Goal: Task Accomplishment & Management: Manage account settings

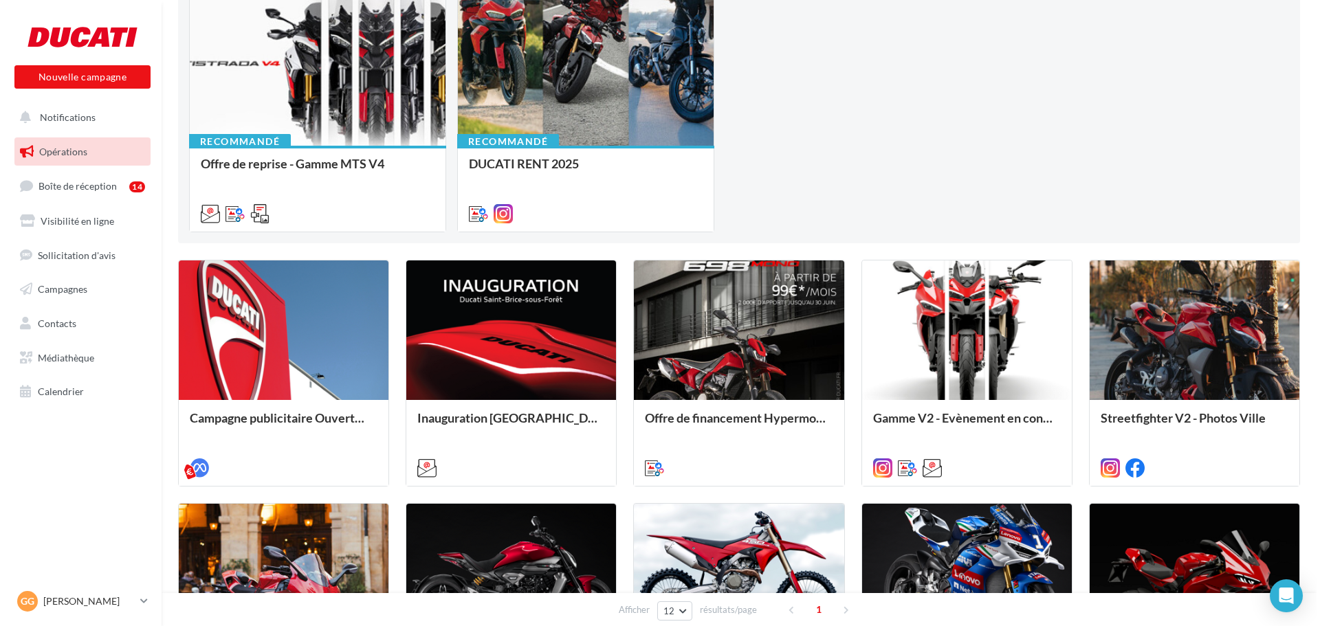
scroll to position [206, 0]
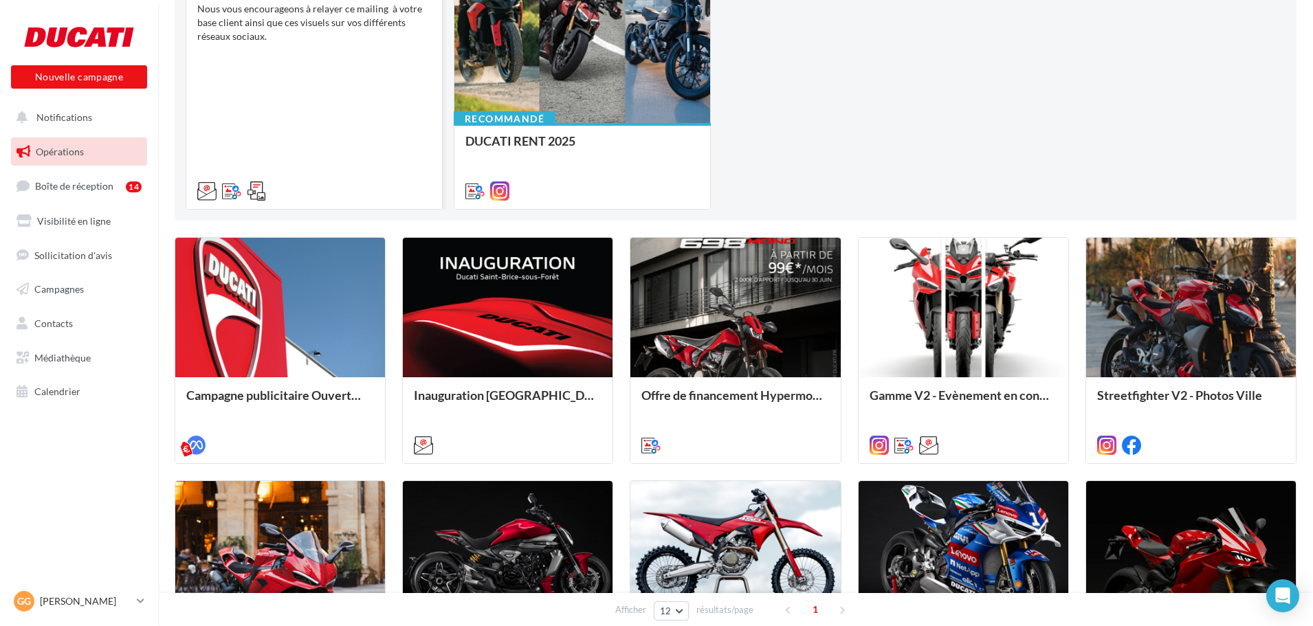
click at [318, 115] on div "Offre de reprise - Gamme MTS V4 Nous vous encourageons à relayer ce mailing à v…" at bounding box center [314, 86] width 234 height 219
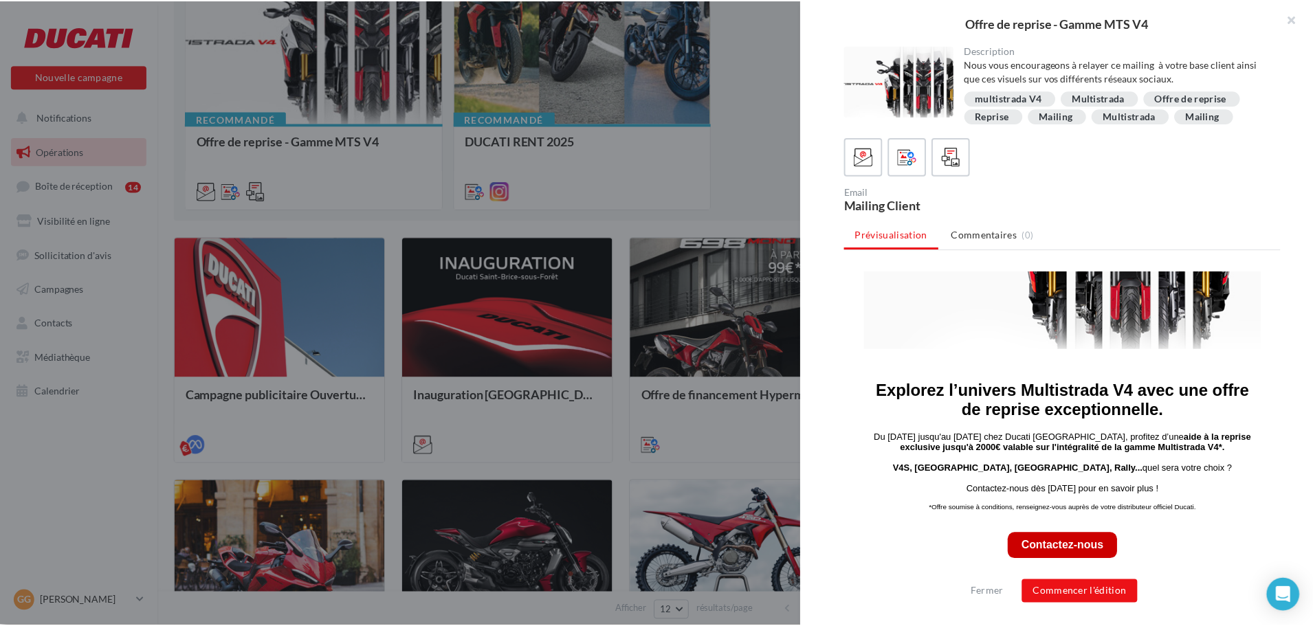
scroll to position [275, 0]
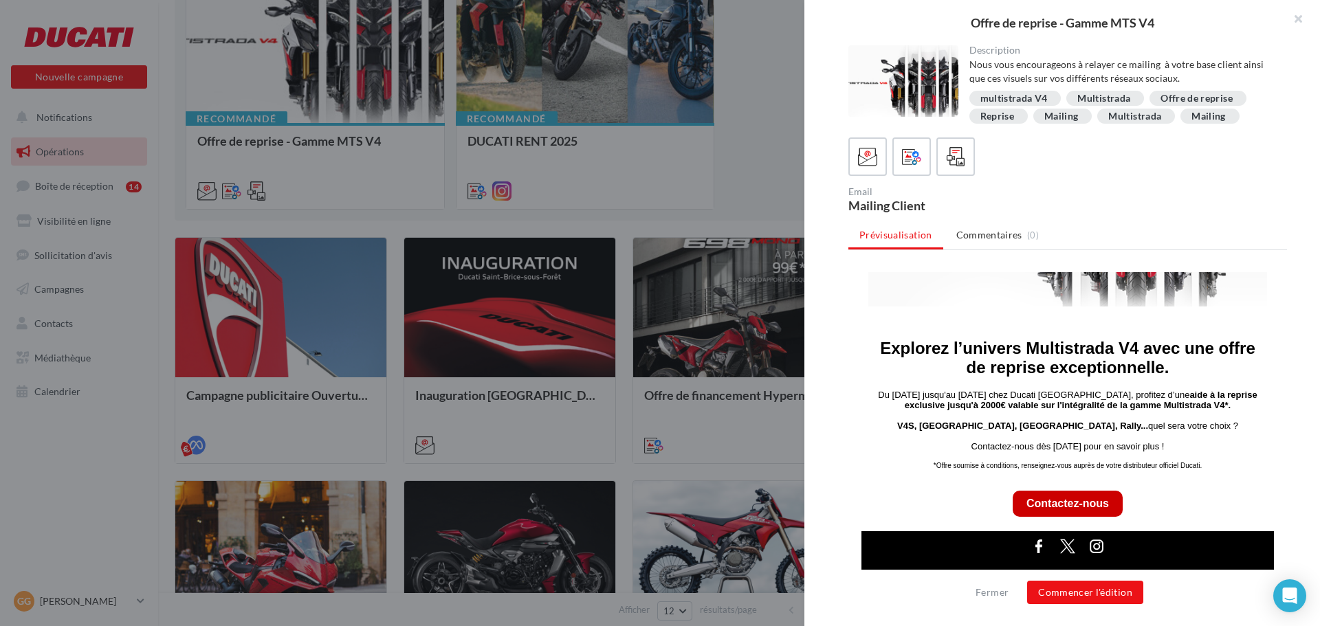
click at [751, 138] on div at bounding box center [660, 313] width 1320 height 626
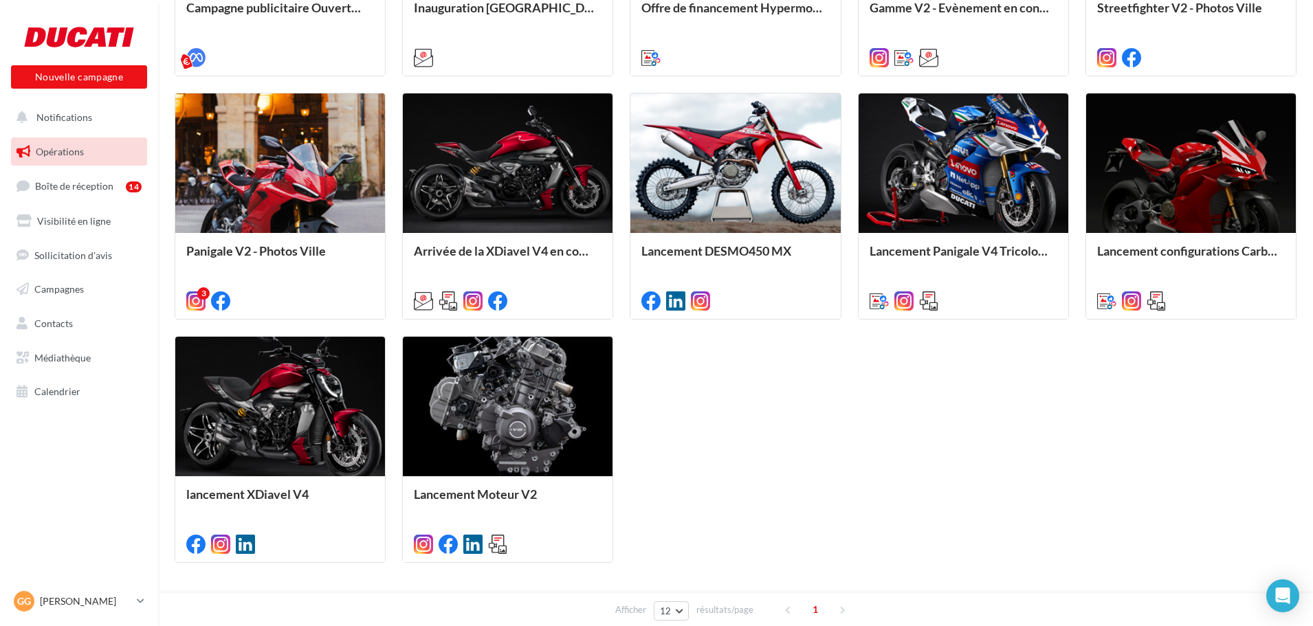
scroll to position [645, 0]
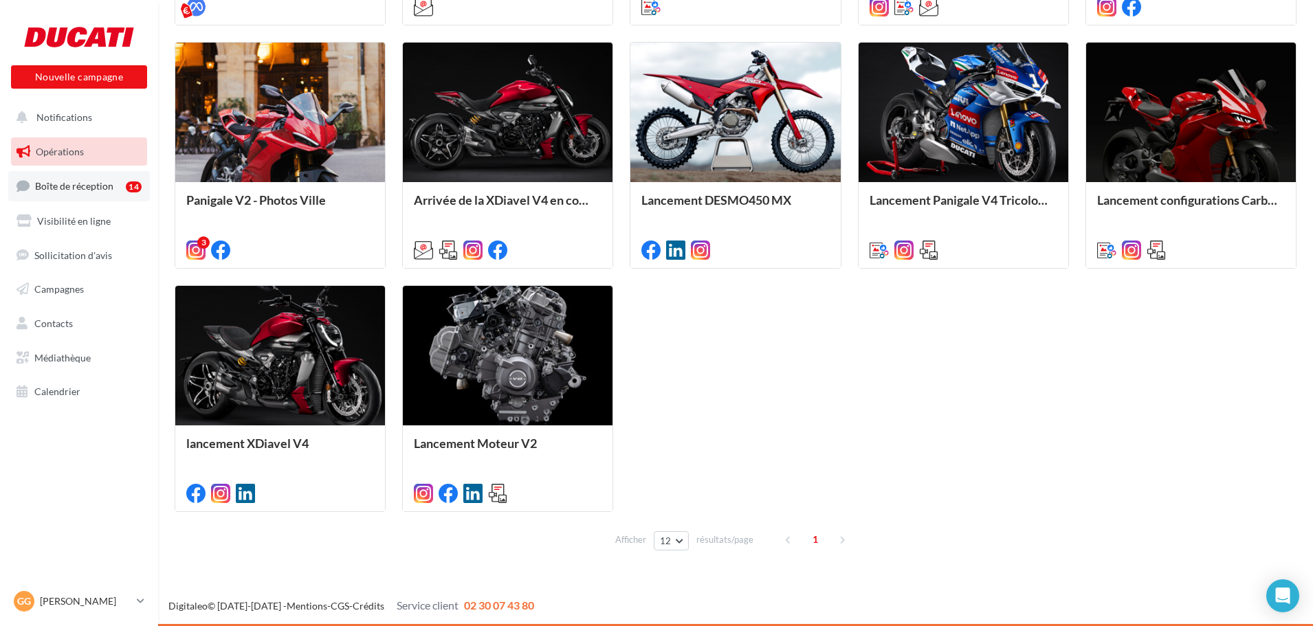
click at [74, 184] on span "Boîte de réception" at bounding box center [74, 186] width 78 height 12
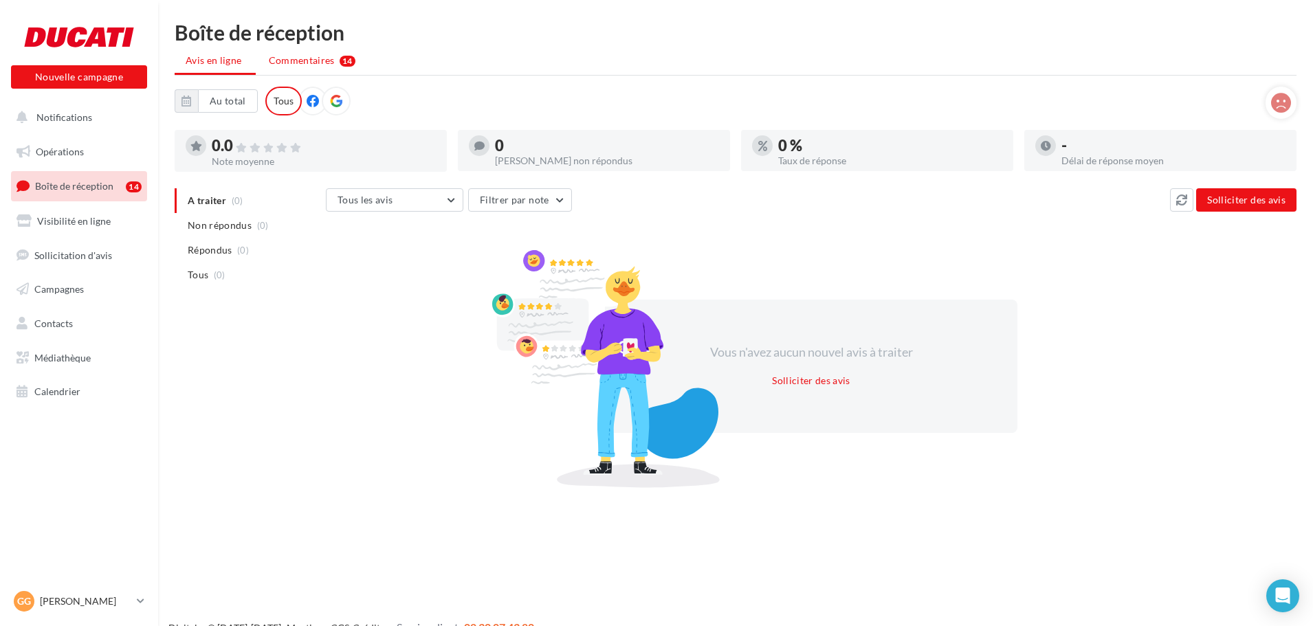
click at [329, 54] on span "Commentaires" at bounding box center [302, 61] width 66 height 14
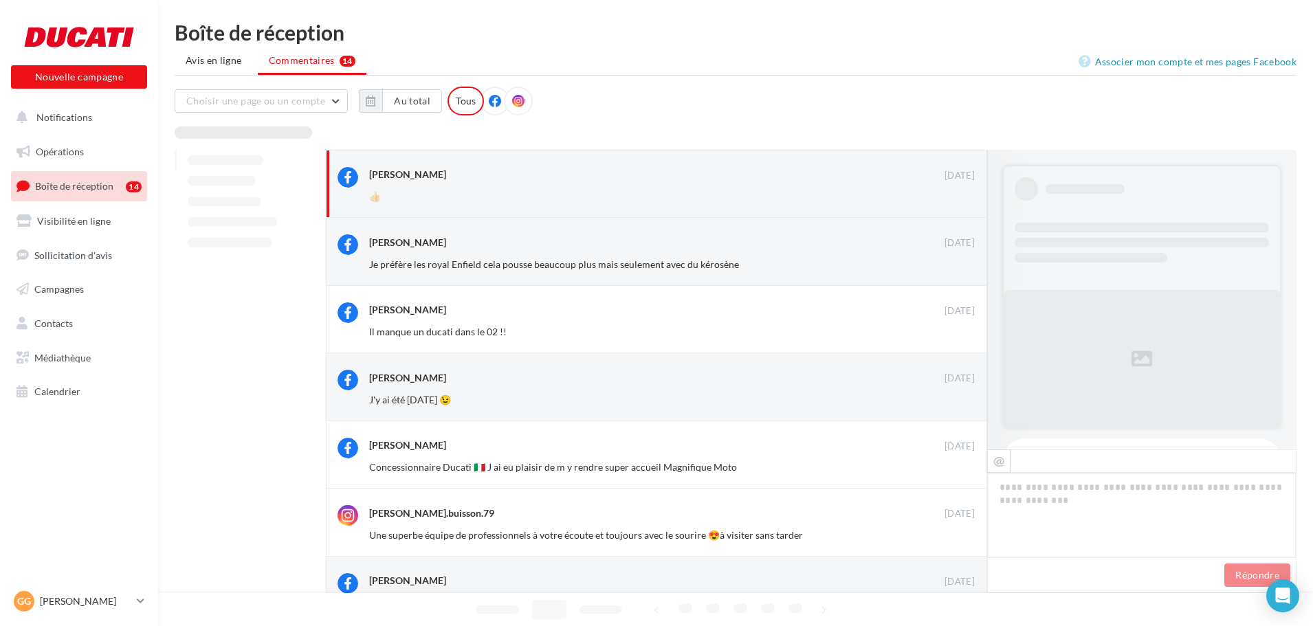
scroll to position [127, 0]
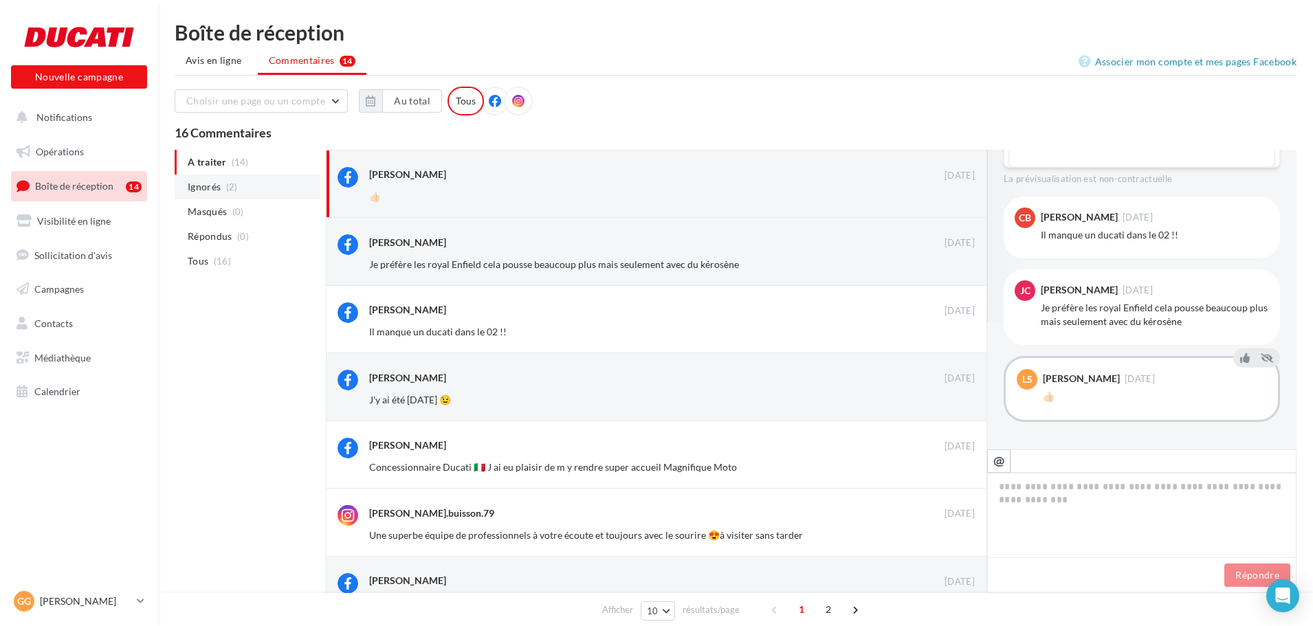
click at [203, 181] on span "Ignorés" at bounding box center [204, 187] width 33 height 14
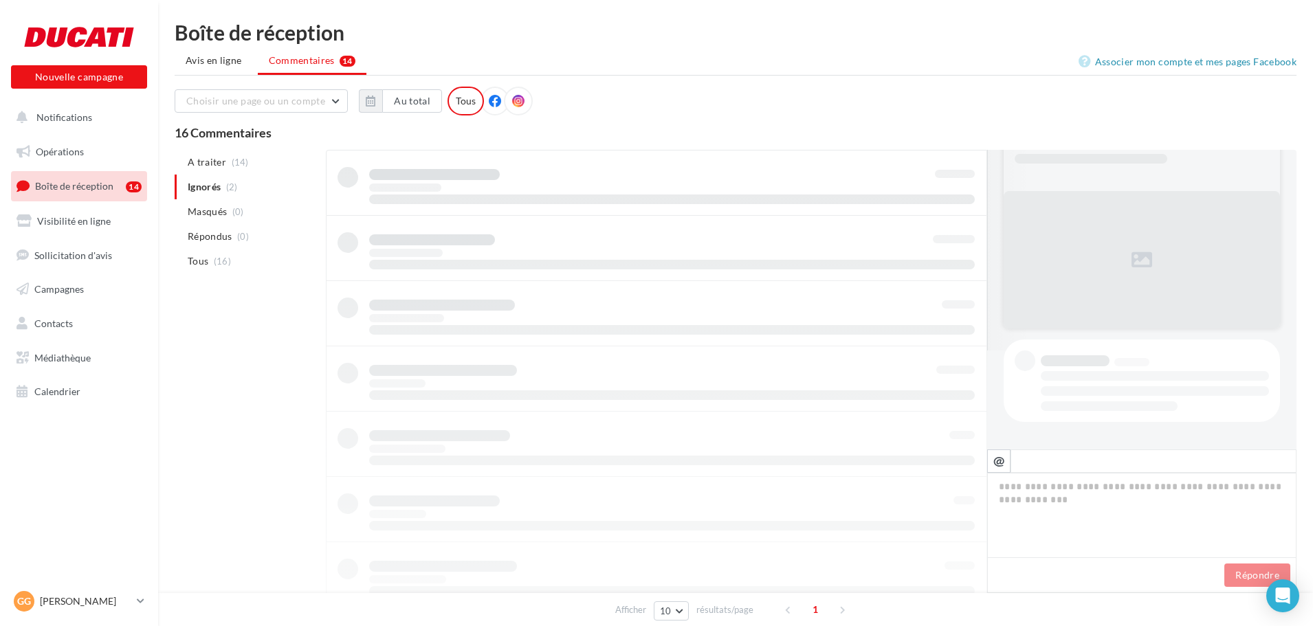
scroll to position [99, 0]
click at [206, 172] on li "A traiter (14)" at bounding box center [248, 162] width 146 height 25
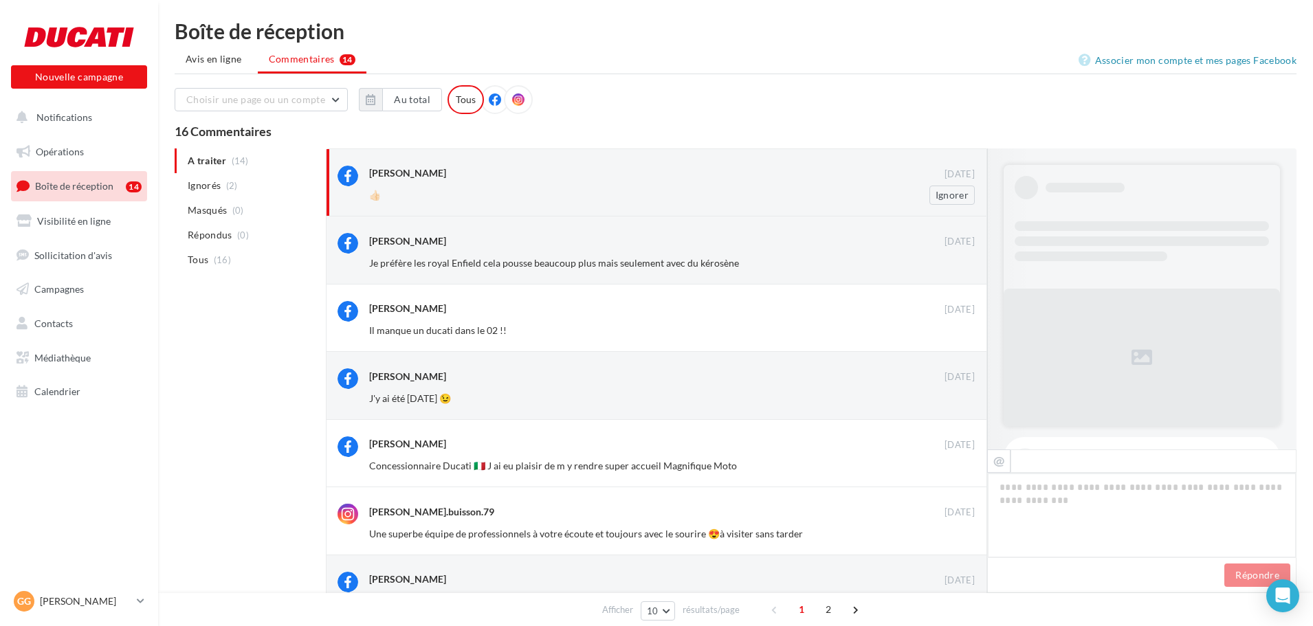
scroll to position [126, 0]
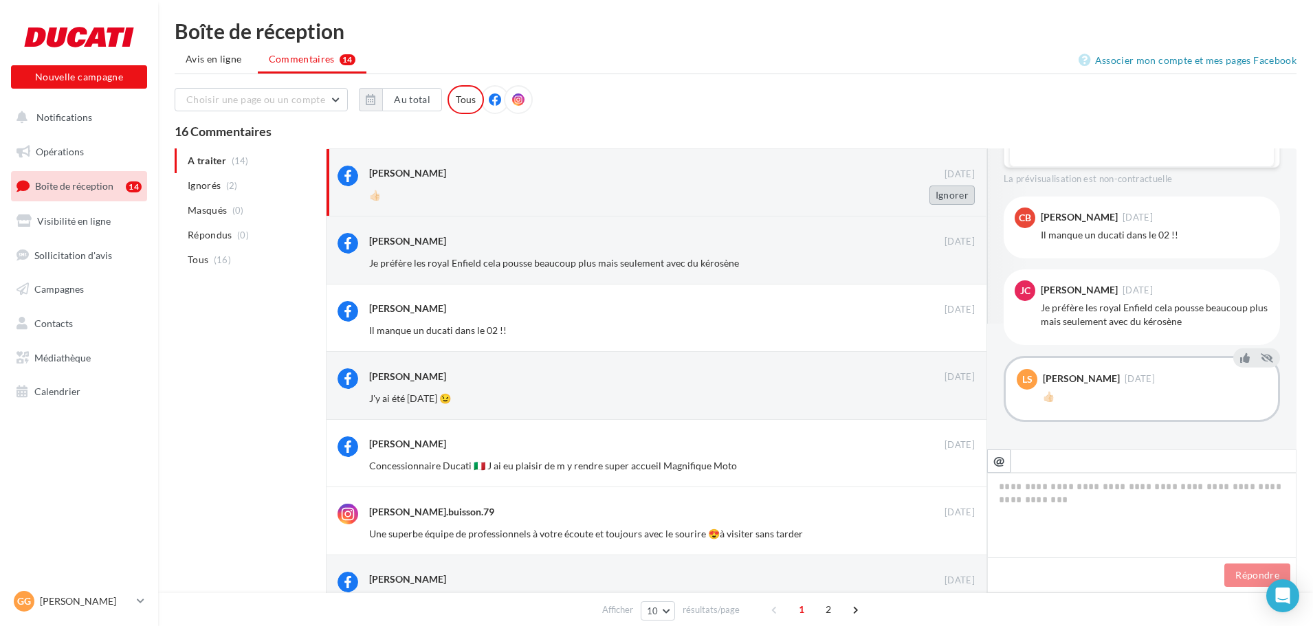
click at [938, 196] on button "Ignorer" at bounding box center [951, 195] width 45 height 19
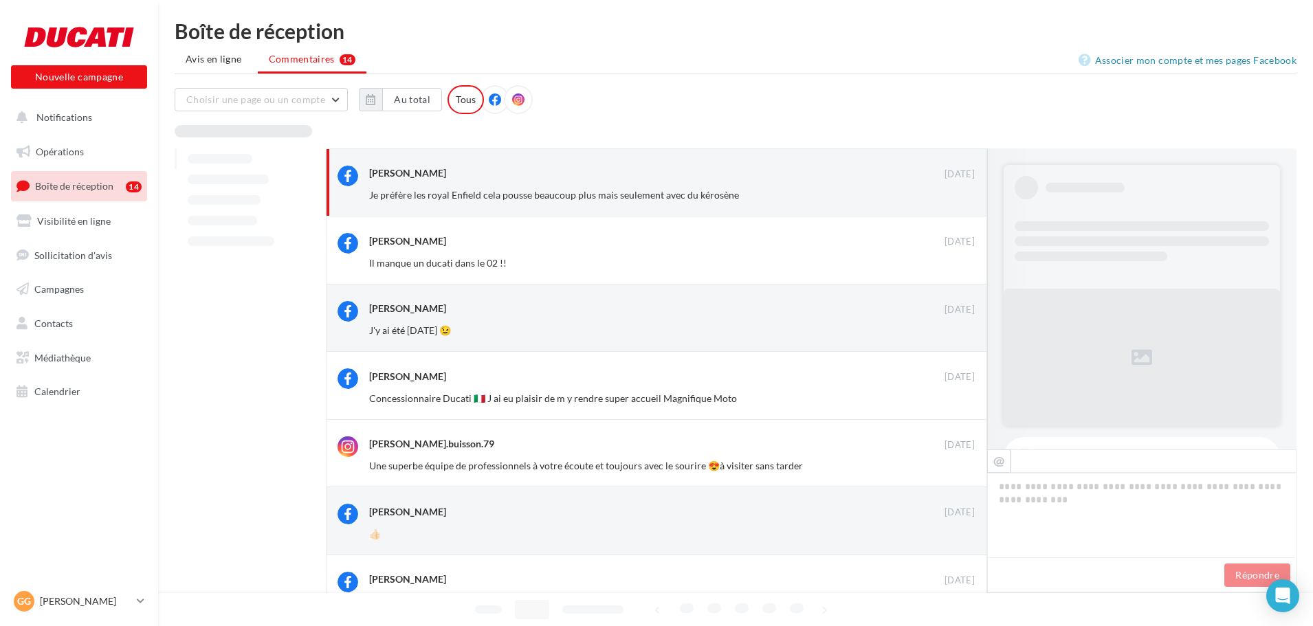
click at [938, 196] on button "Ignorer" at bounding box center [951, 195] width 45 height 19
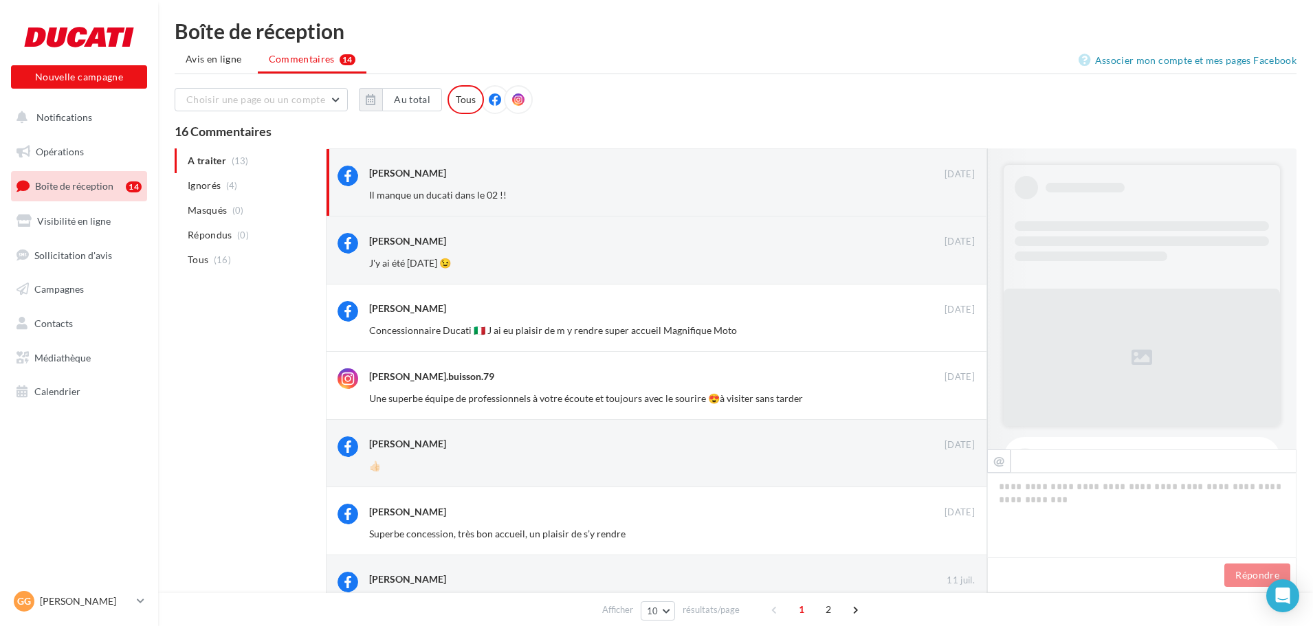
click at [938, 196] on button "Ignorer" at bounding box center [951, 195] width 45 height 19
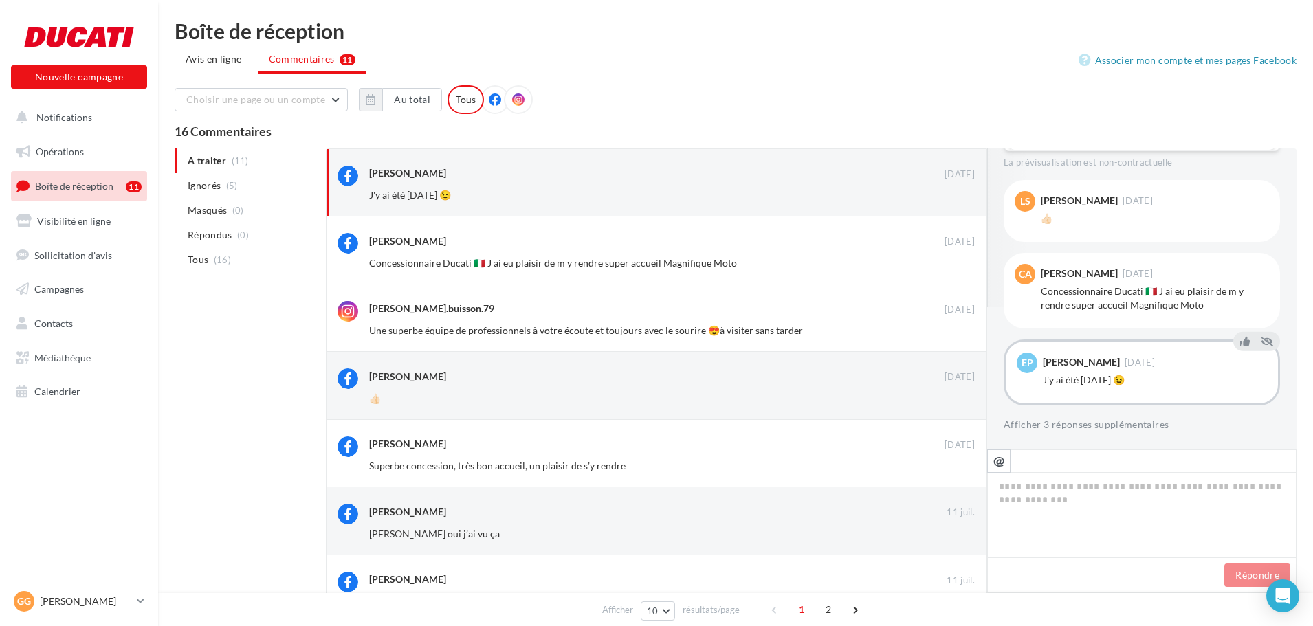
click at [938, 196] on button "Ignorer" at bounding box center [951, 195] width 45 height 19
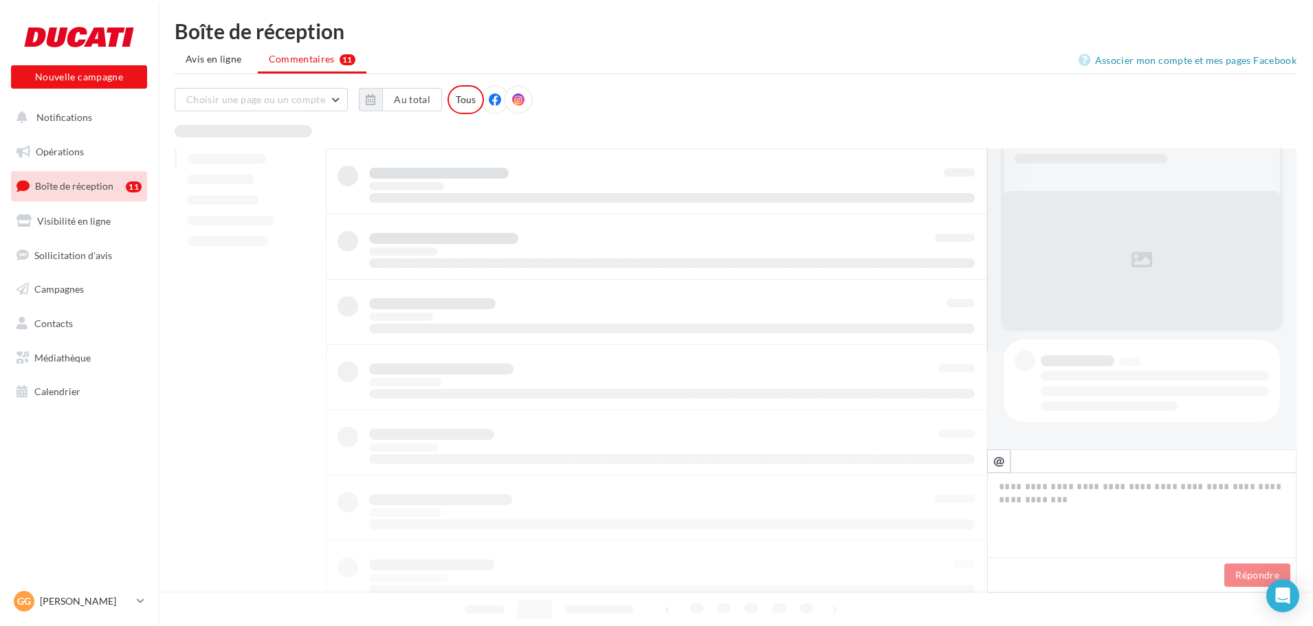
scroll to position [98, 0]
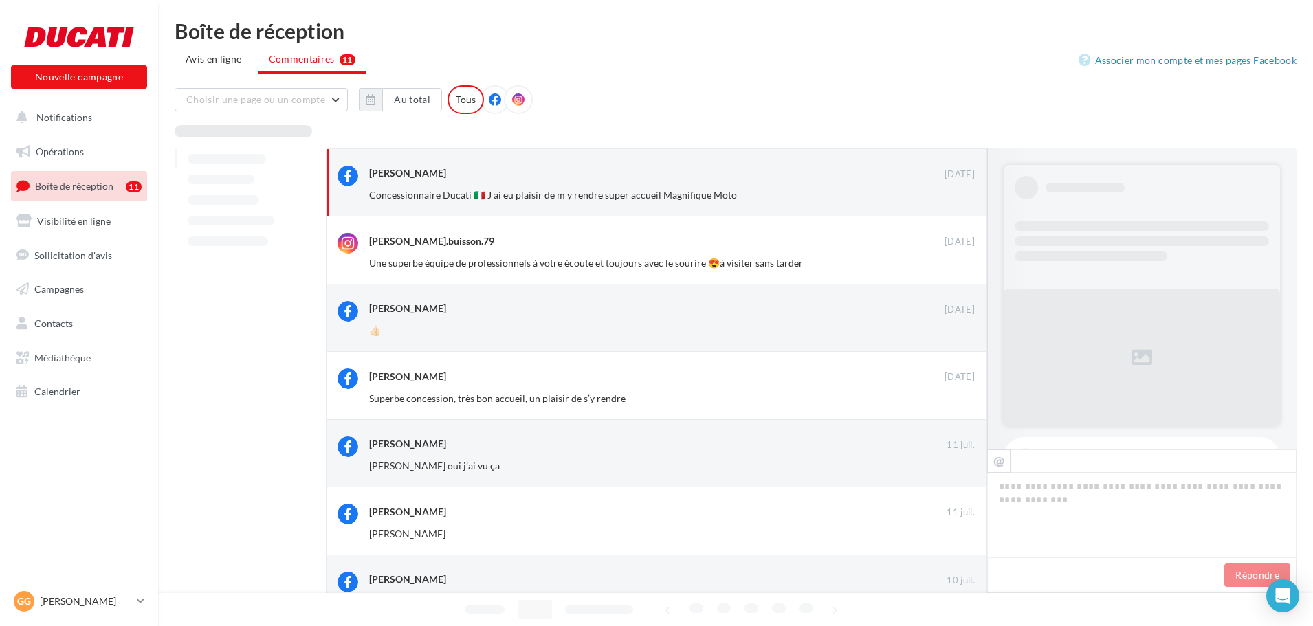
click at [938, 196] on button "Ignorer" at bounding box center [951, 195] width 45 height 19
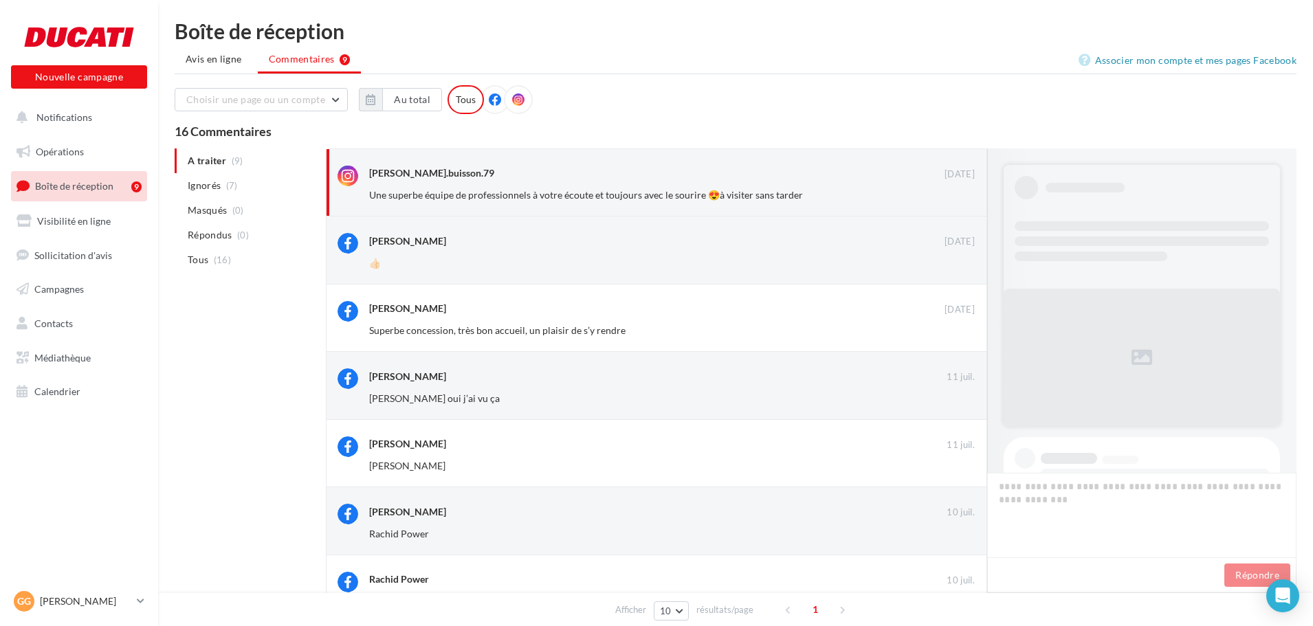
click at [946, 196] on button "Ignorer" at bounding box center [951, 195] width 45 height 19
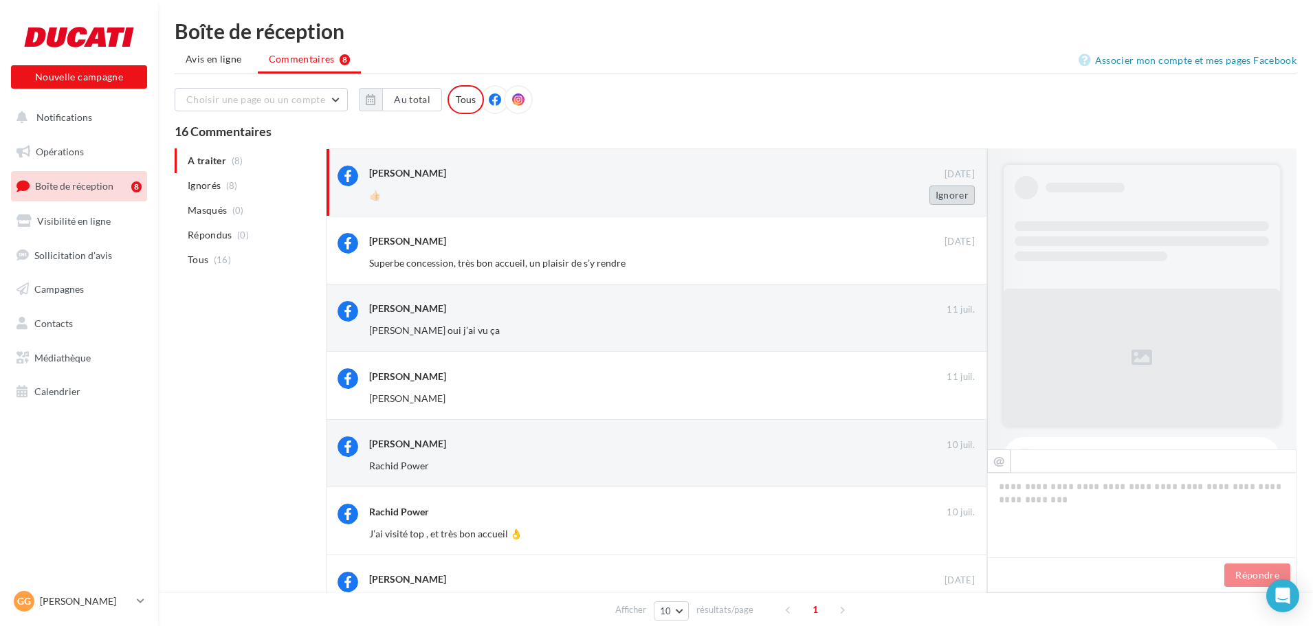
click at [957, 192] on button "Ignorer" at bounding box center [951, 195] width 45 height 19
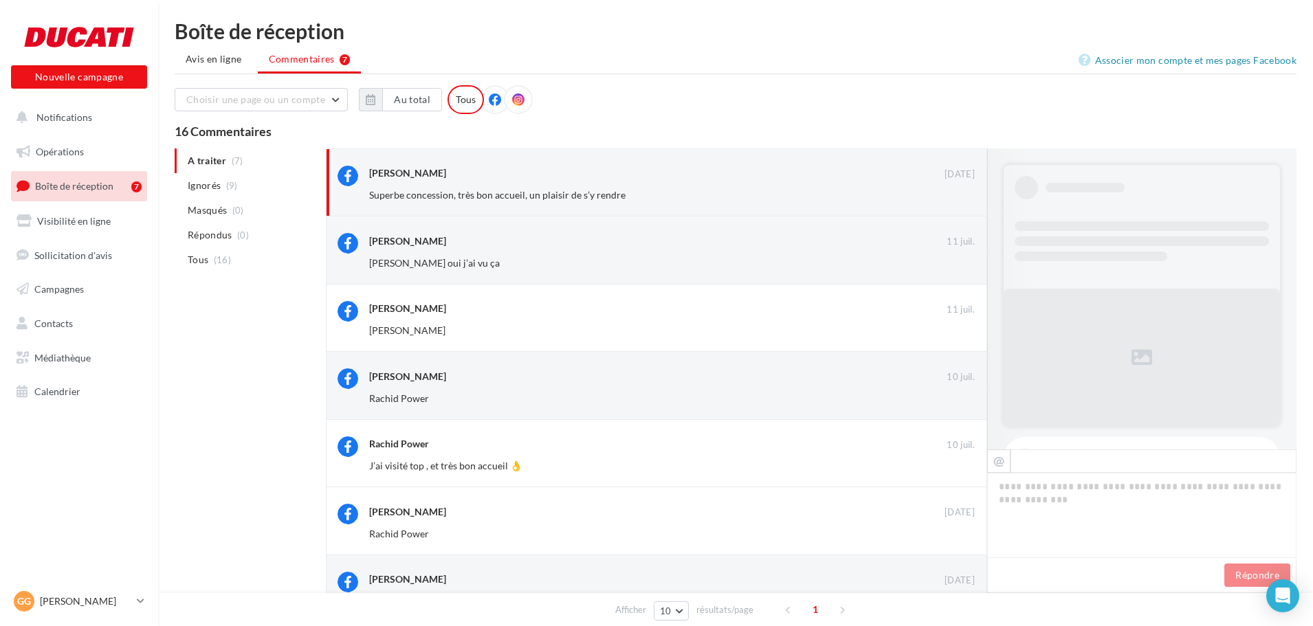
click at [957, 192] on button "Ignorer" at bounding box center [951, 195] width 45 height 19
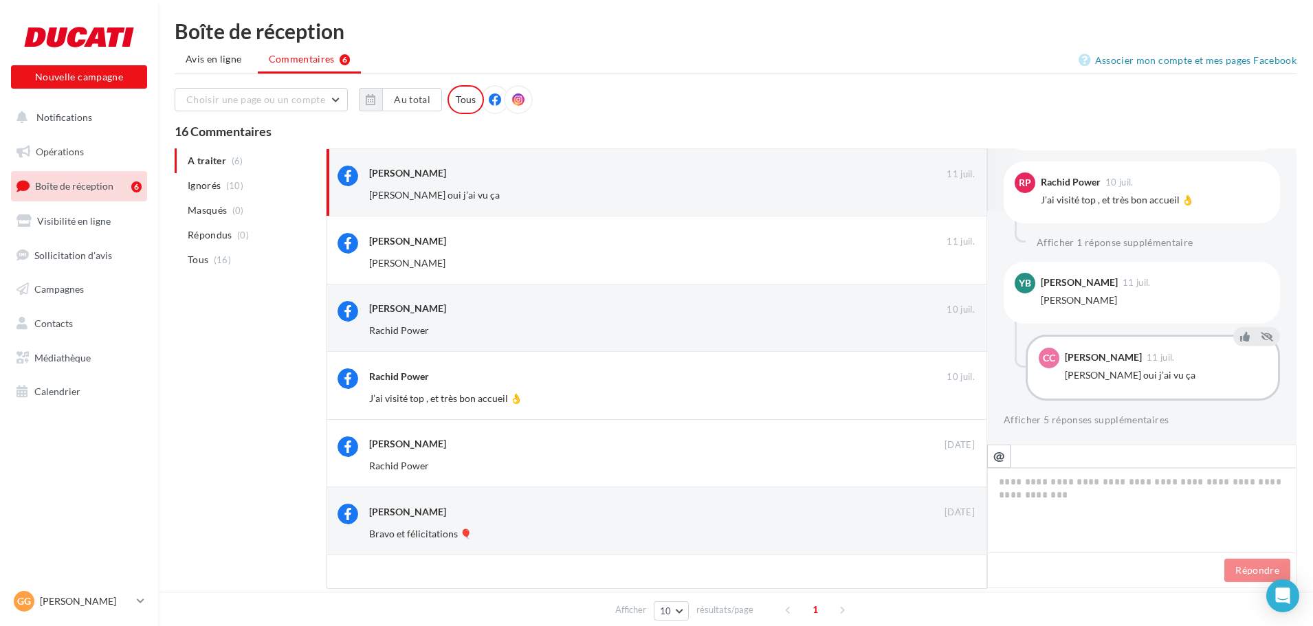
click at [957, 192] on button "Ignorer" at bounding box center [951, 195] width 45 height 19
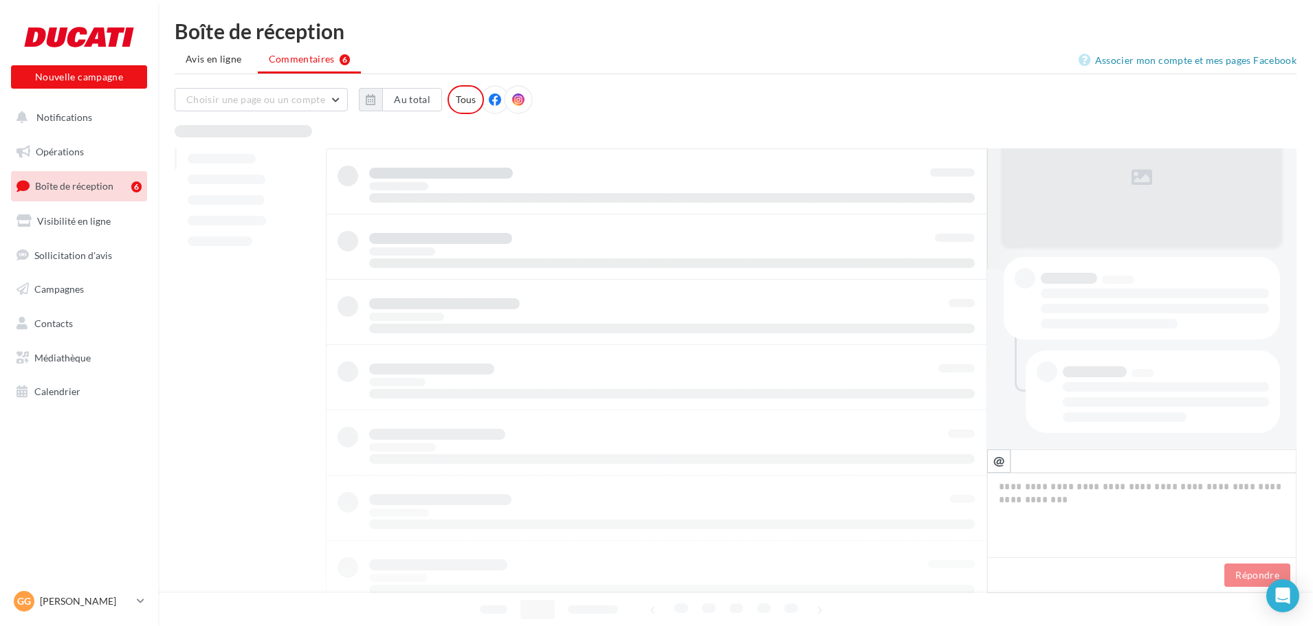
scroll to position [180, 0]
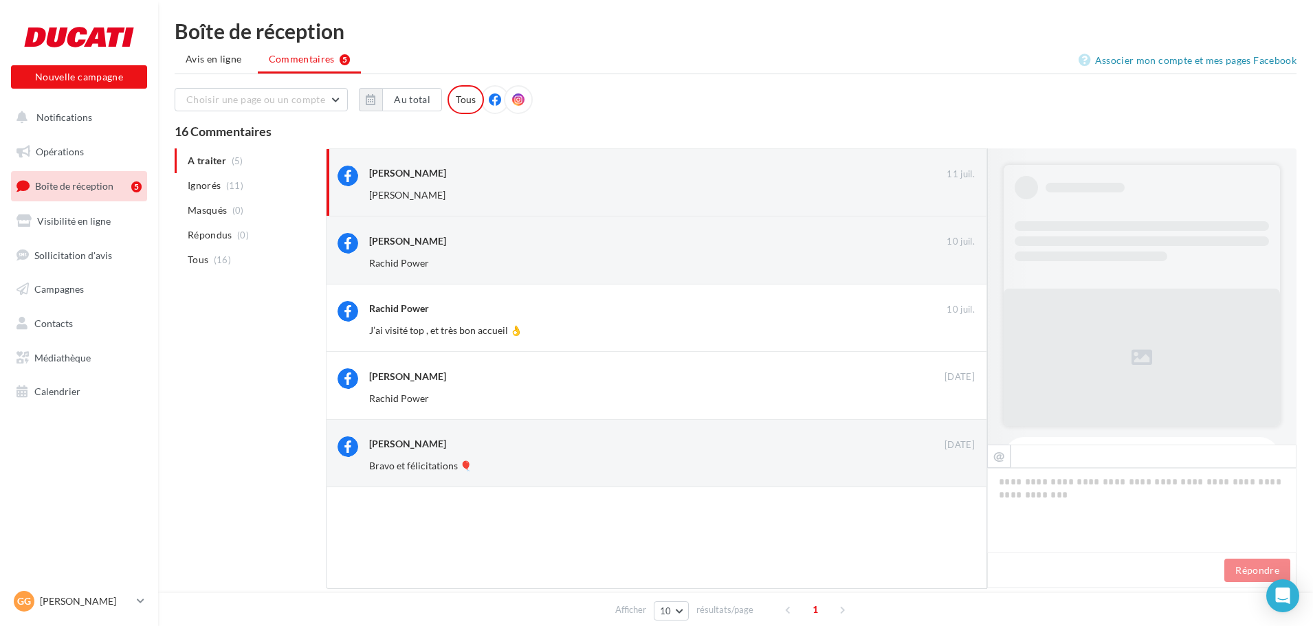
click at [957, 192] on button "Ignorer" at bounding box center [951, 195] width 45 height 19
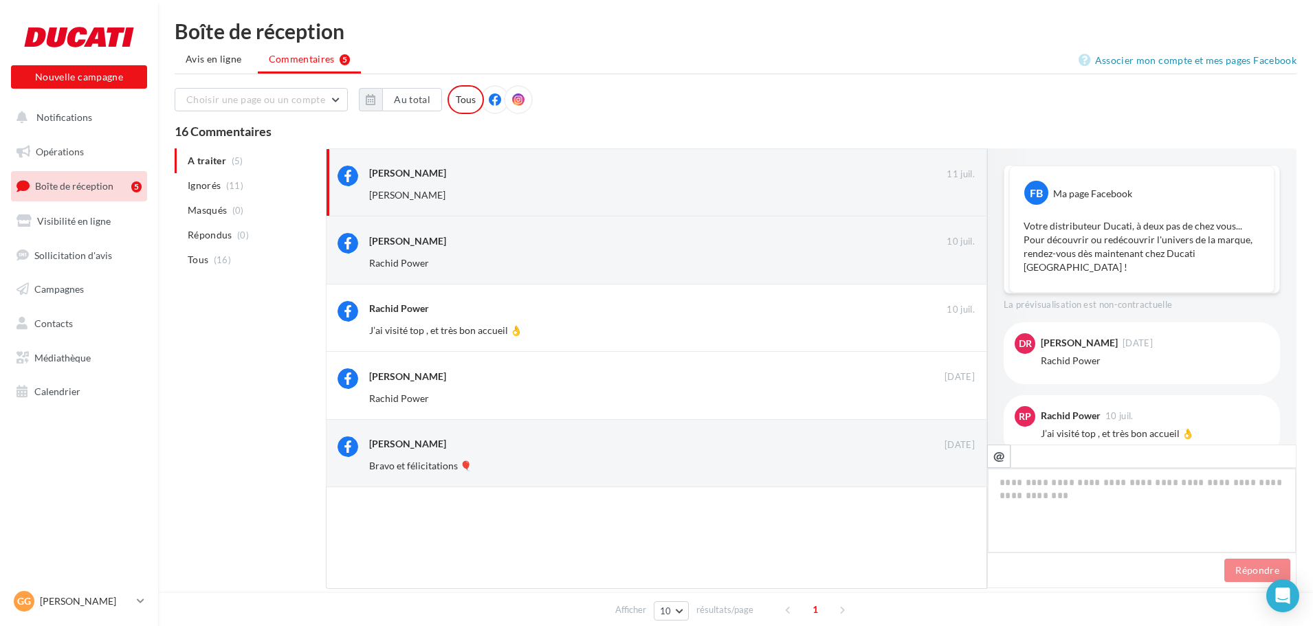
scroll to position [234, 0]
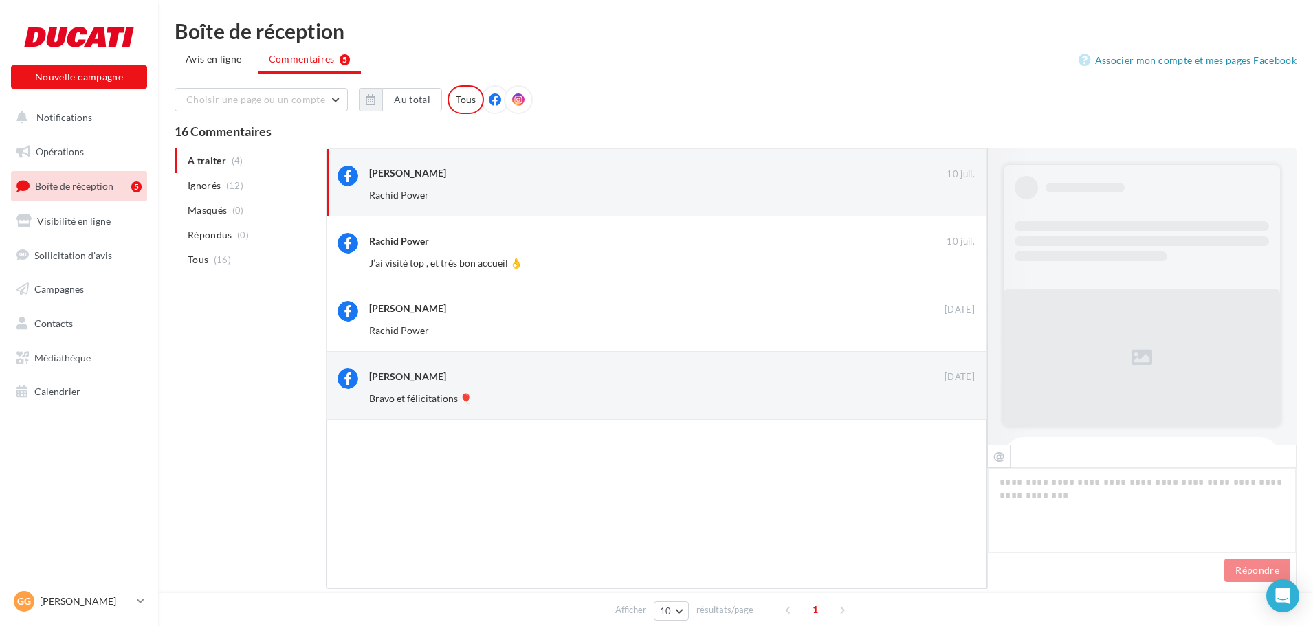
click at [957, 192] on button "Ignorer" at bounding box center [951, 195] width 45 height 19
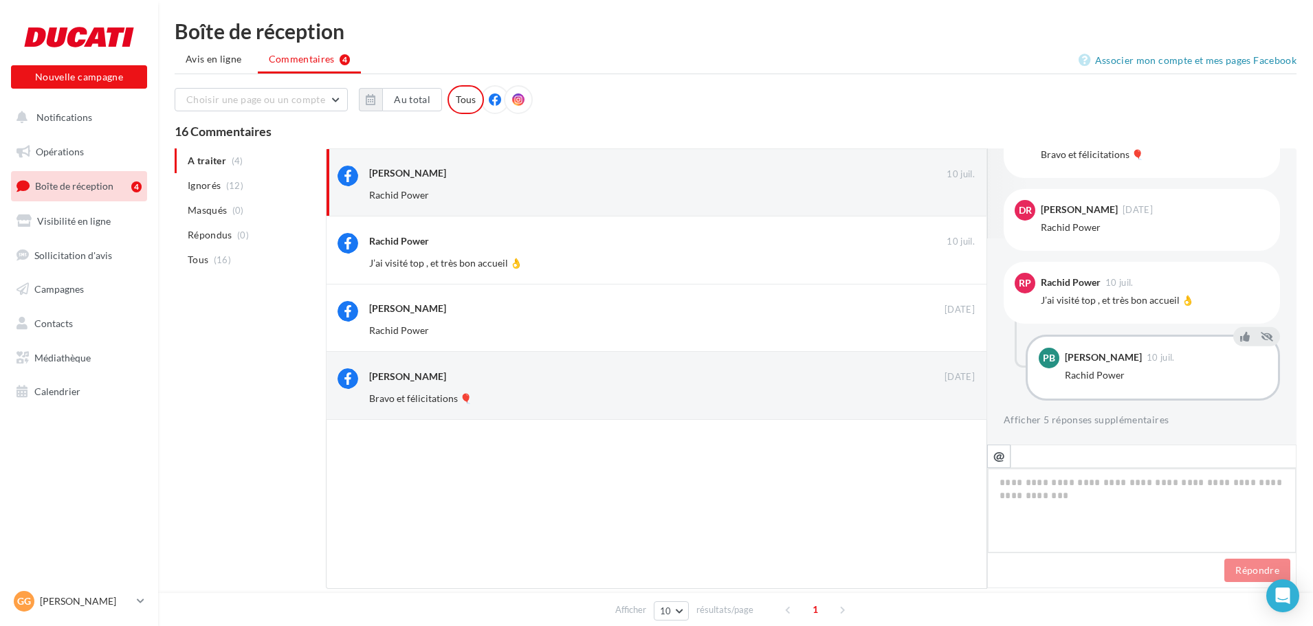
scroll to position [180, 0]
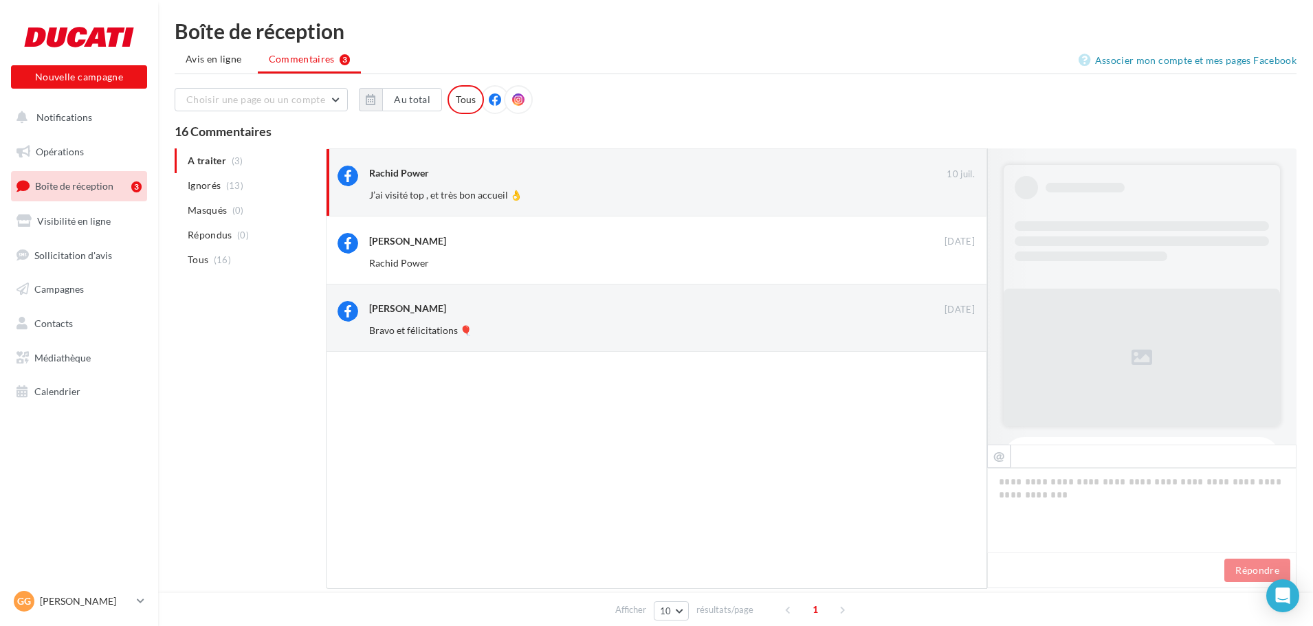
click at [957, 192] on button "Ignorer" at bounding box center [951, 195] width 45 height 19
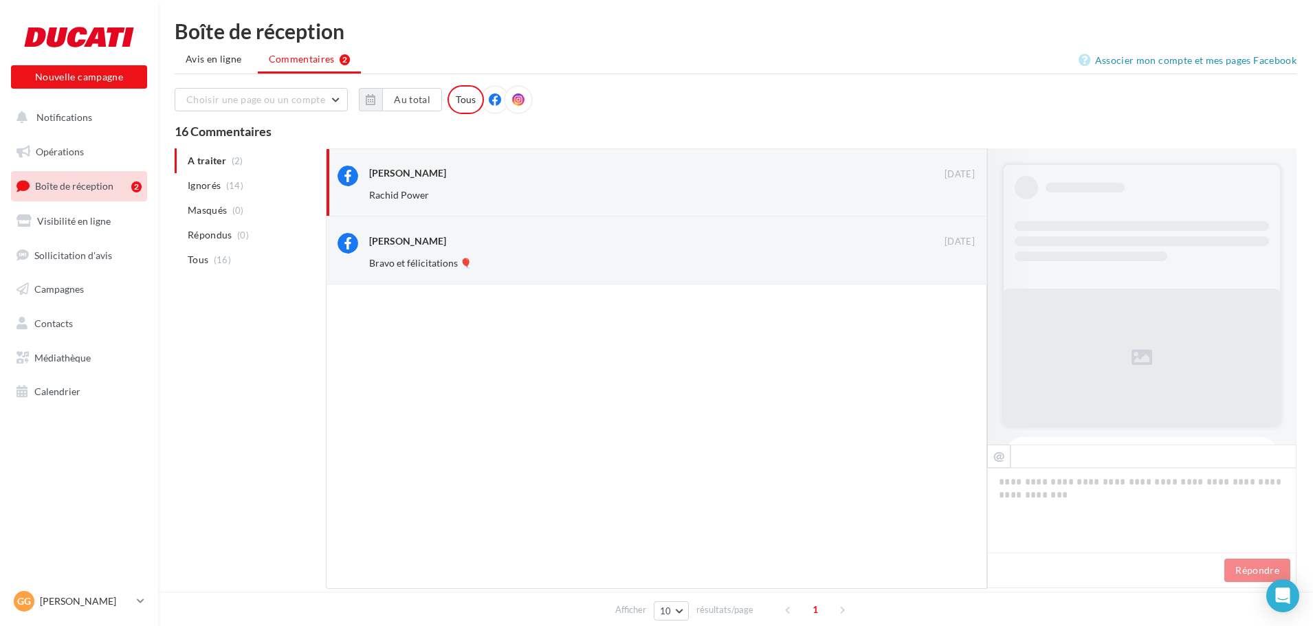
click at [957, 190] on button "Ignorer" at bounding box center [951, 195] width 45 height 19
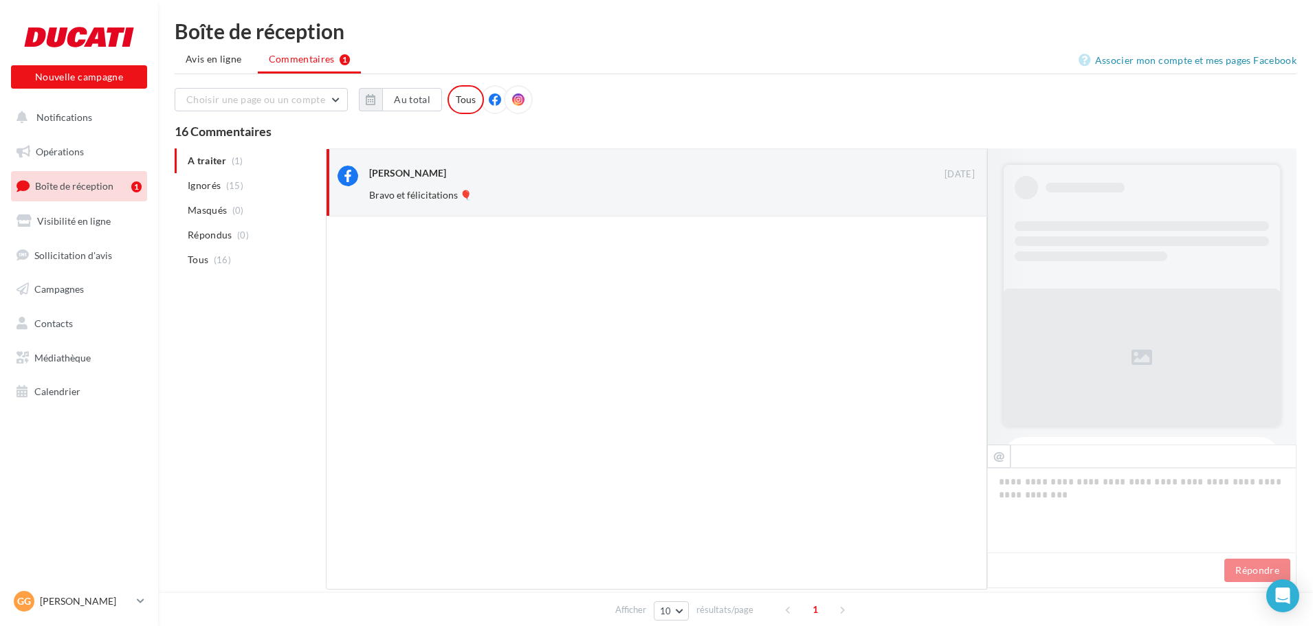
click at [957, 190] on button "Ignorer" at bounding box center [951, 195] width 45 height 19
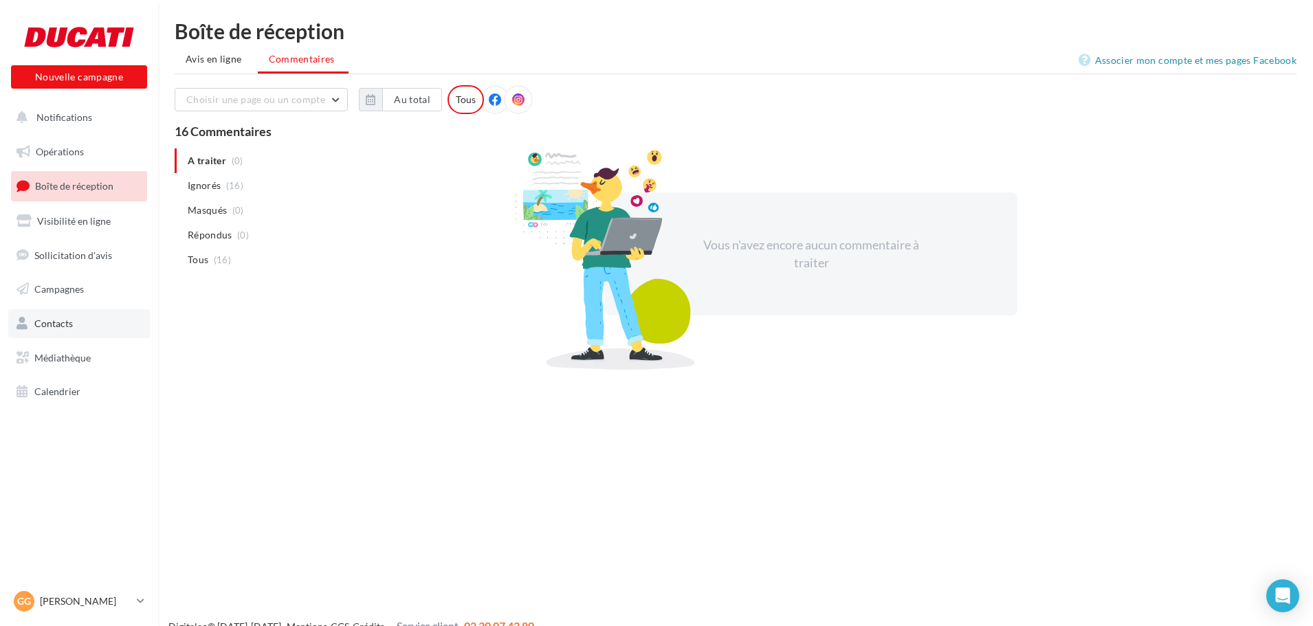
click at [56, 328] on span "Contacts" at bounding box center [53, 324] width 38 height 12
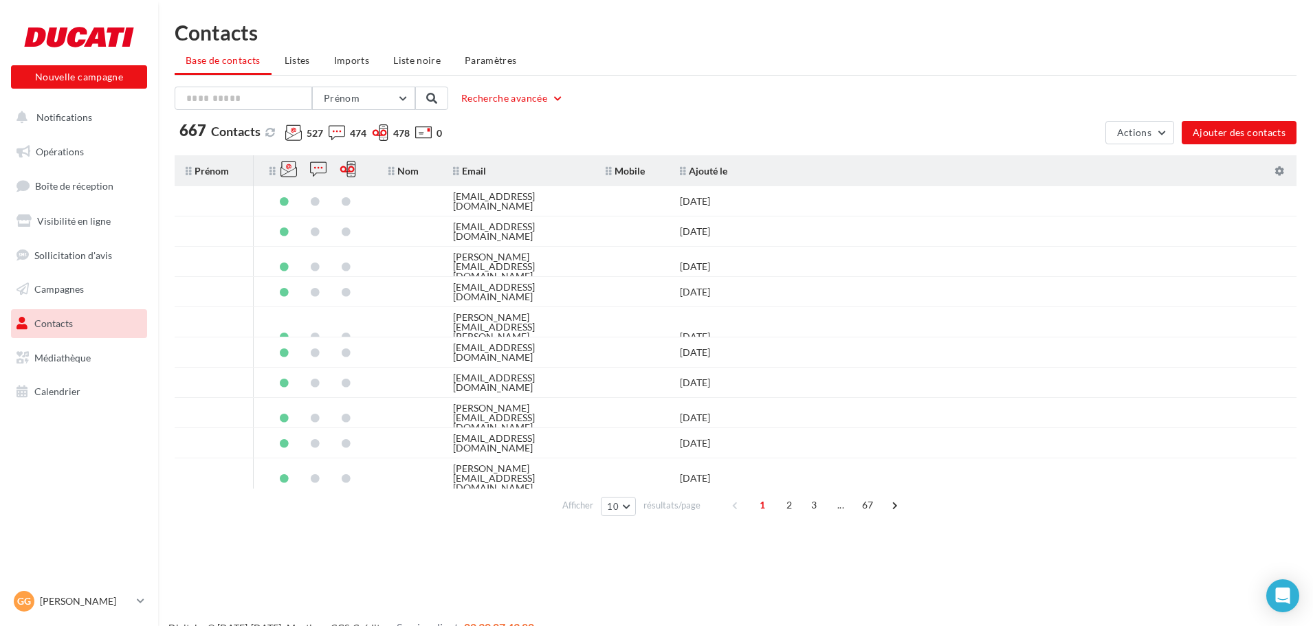
click at [379, 134] on icon at bounding box center [380, 132] width 16 height 16
click at [381, 133] on icon at bounding box center [380, 132] width 16 height 16
click at [348, 176] on icon at bounding box center [348, 169] width 16 height 16
click at [344, 168] on icon at bounding box center [348, 169] width 16 height 16
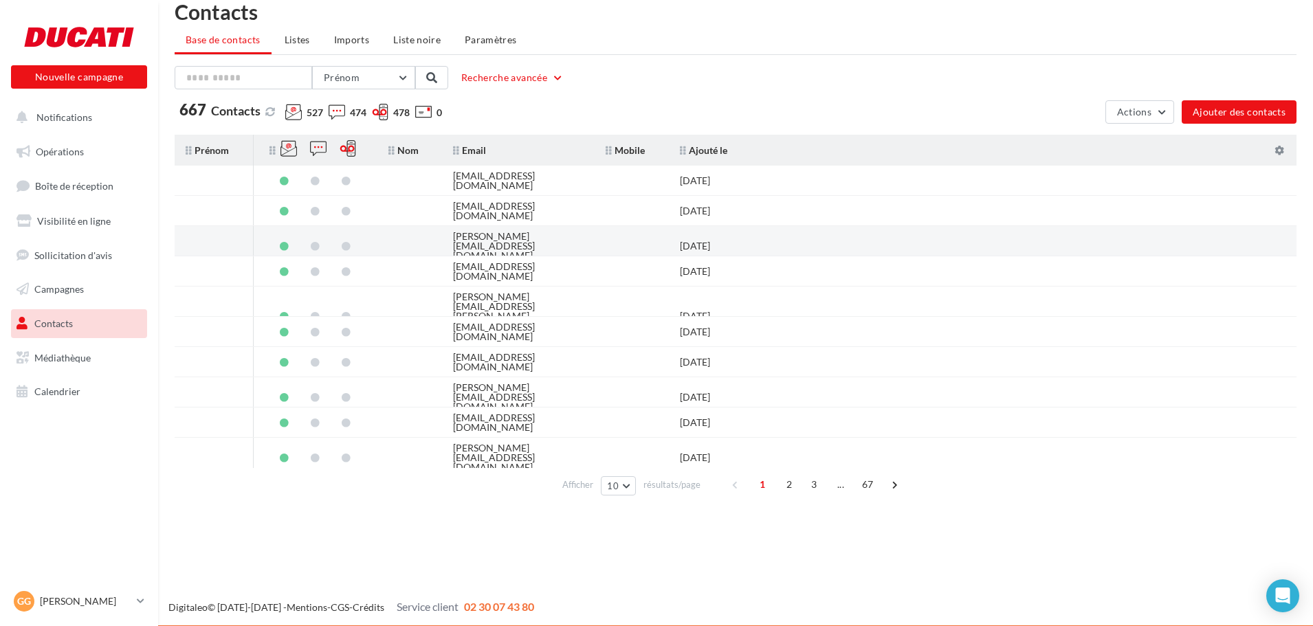
scroll to position [22, 0]
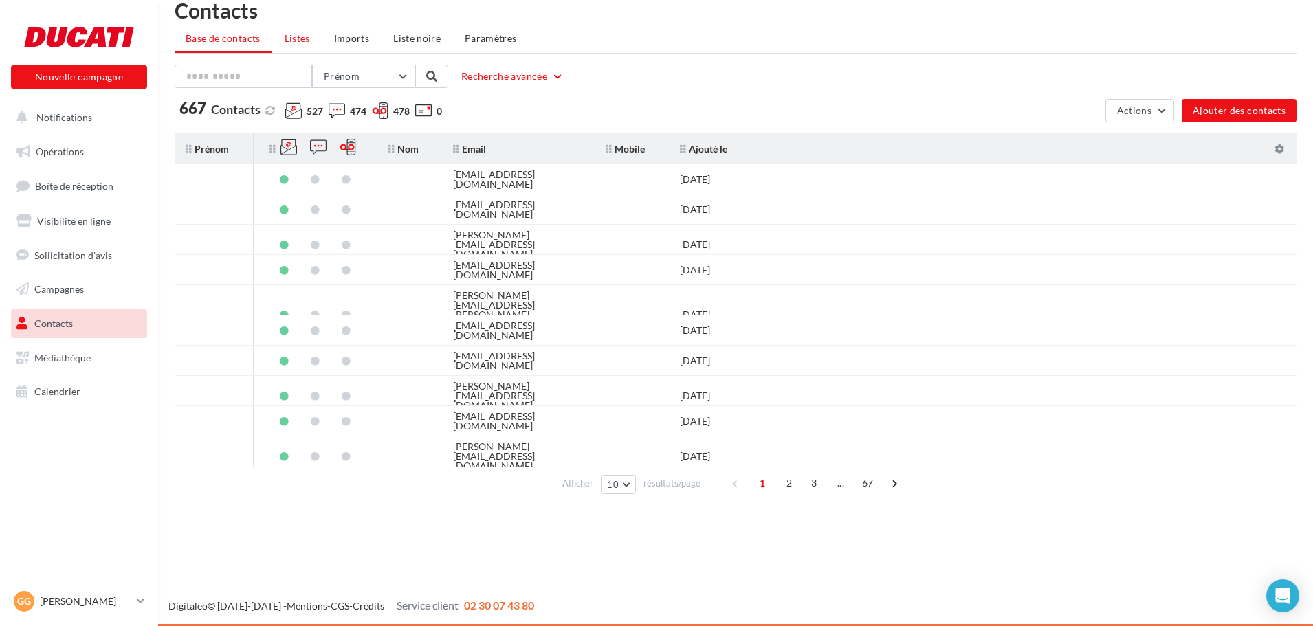
click at [296, 41] on span "Listes" at bounding box center [297, 38] width 25 height 12
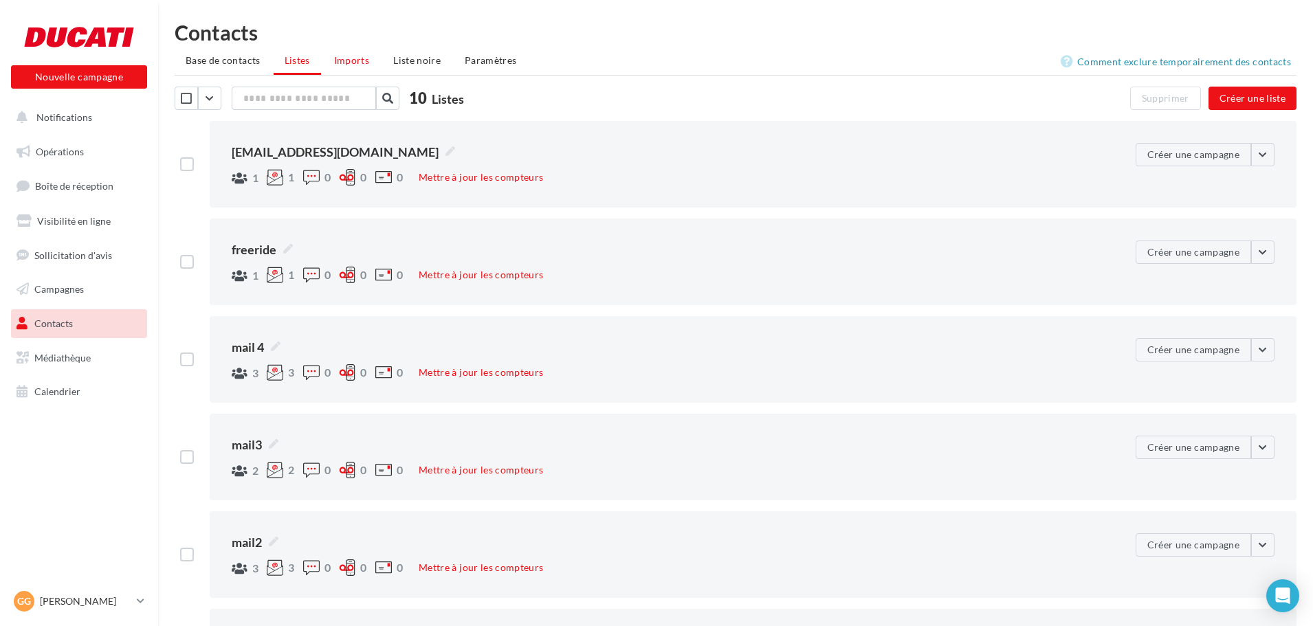
click at [346, 62] on span "Imports" at bounding box center [351, 60] width 35 height 12
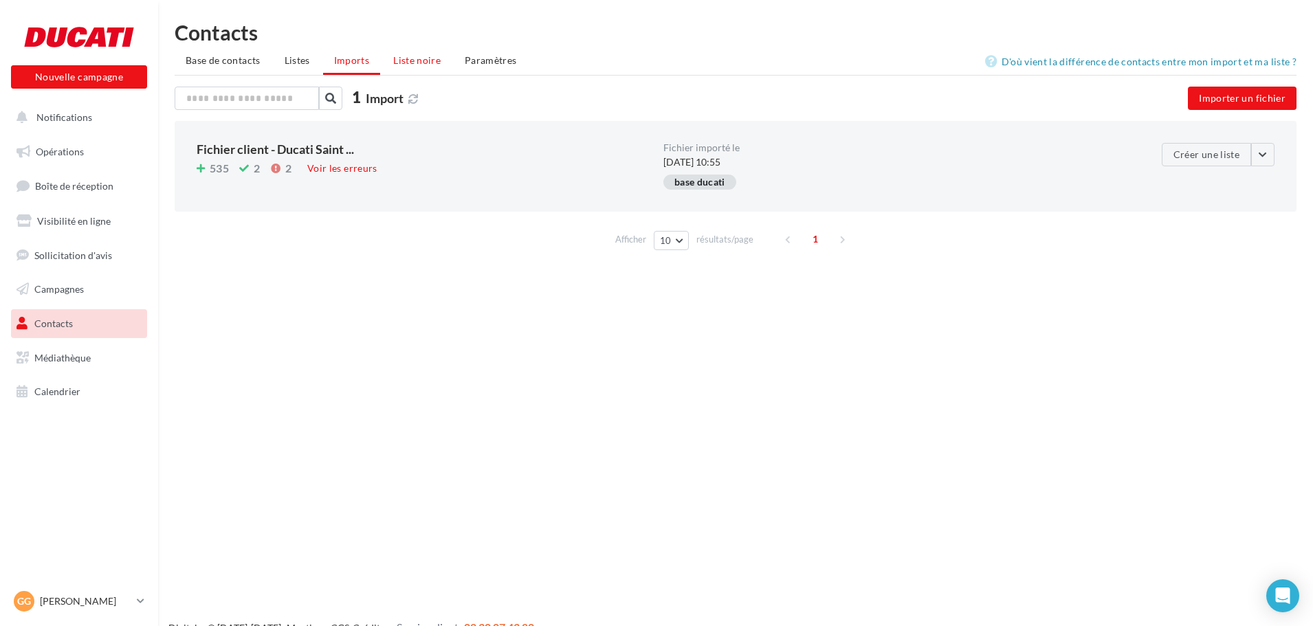
click at [412, 58] on span "Liste noire" at bounding box center [416, 60] width 47 height 12
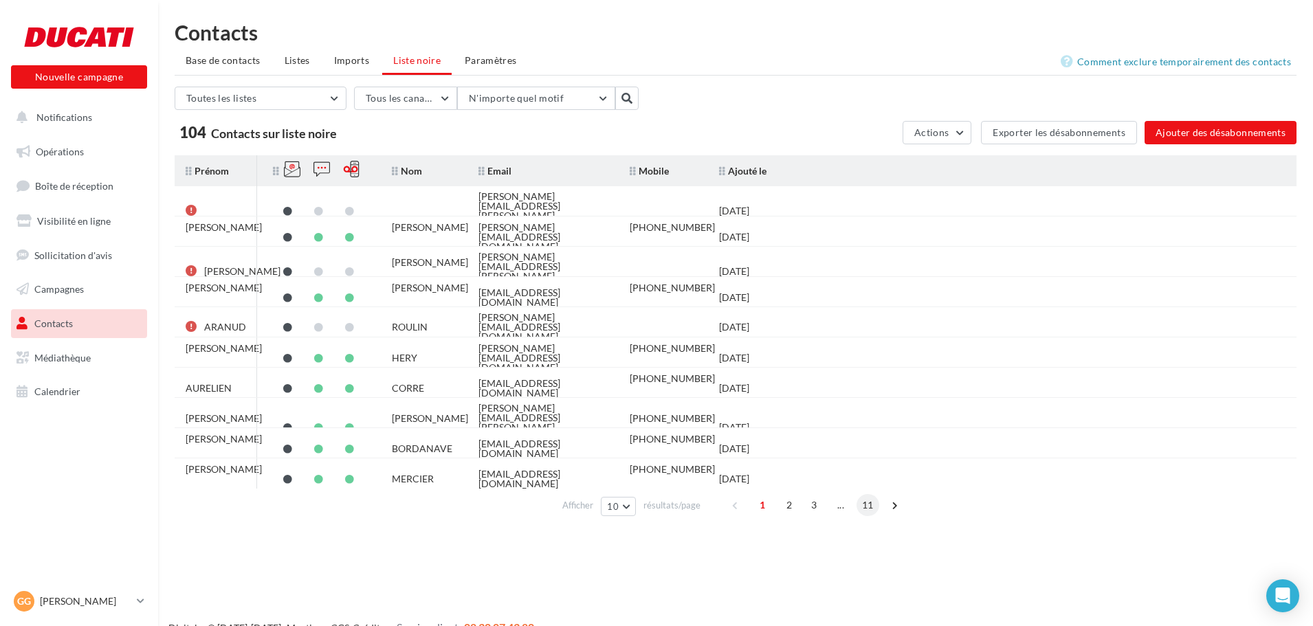
click at [863, 505] on span "11" at bounding box center [868, 505] width 23 height 22
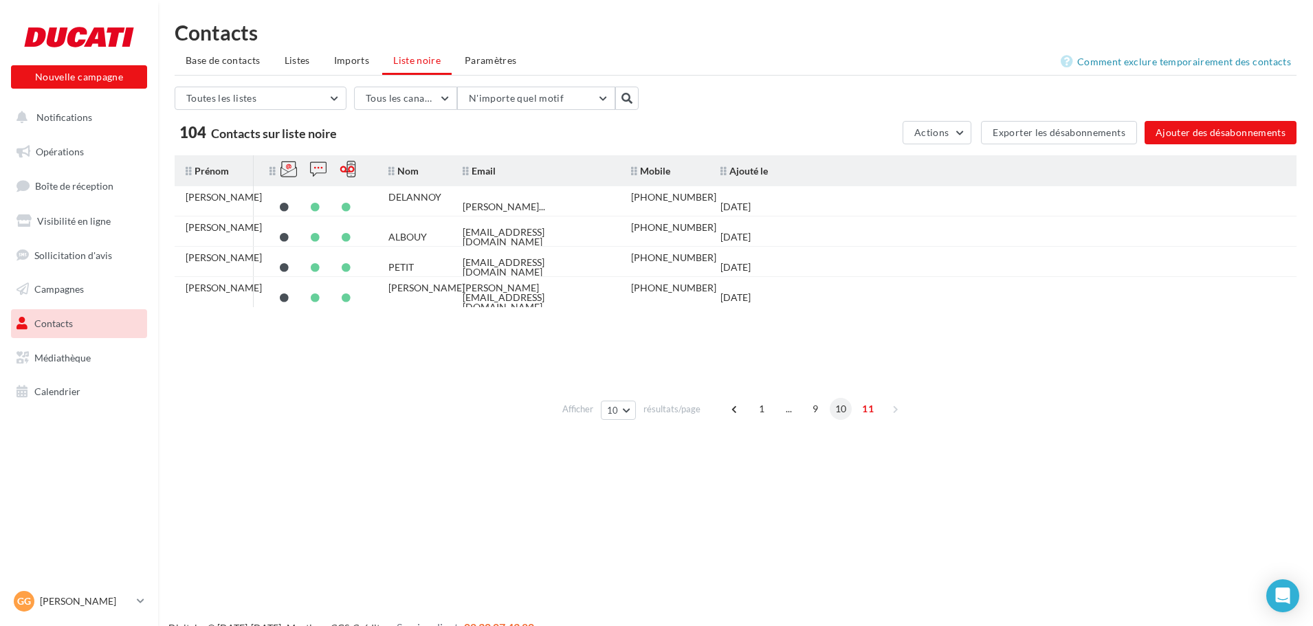
click at [838, 411] on span "10" at bounding box center [841, 409] width 23 height 22
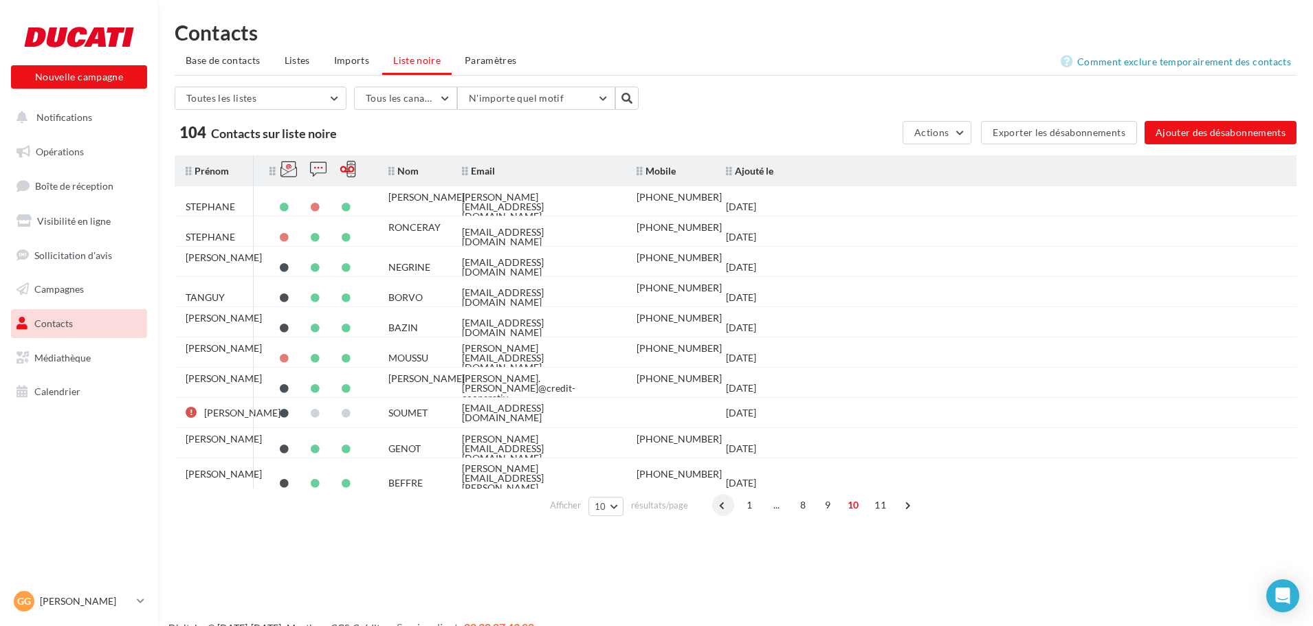
click at [722, 505] on span at bounding box center [723, 505] width 22 height 22
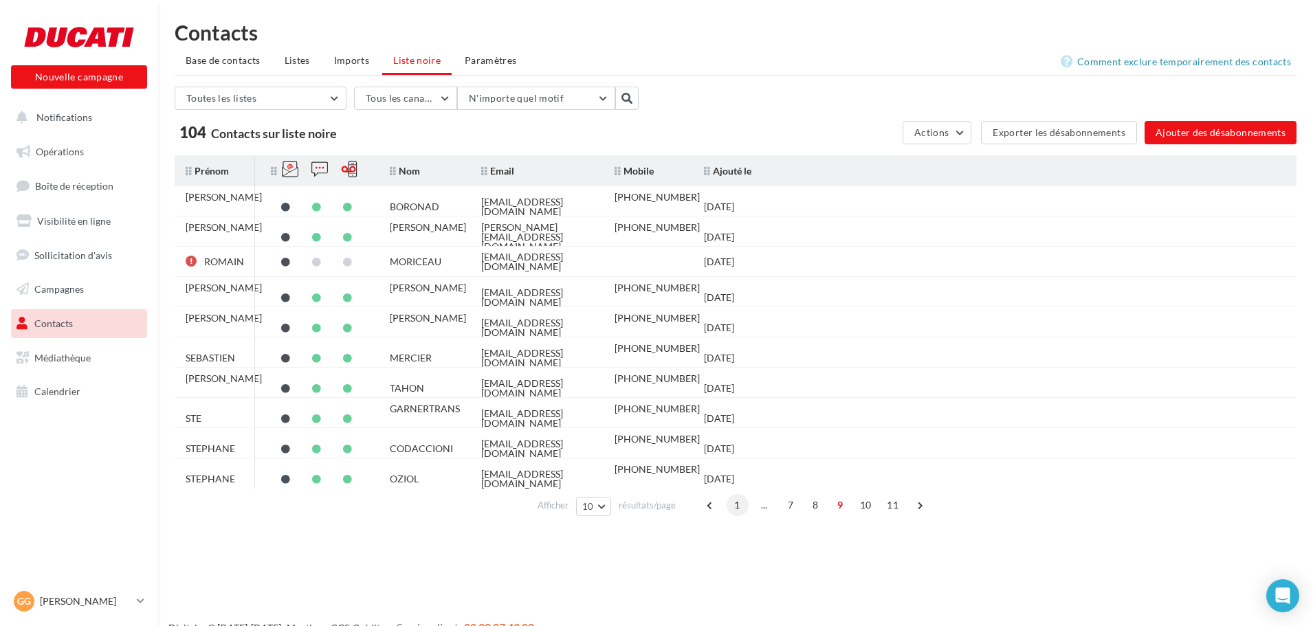
click at [735, 506] on span "1" at bounding box center [738, 505] width 22 height 22
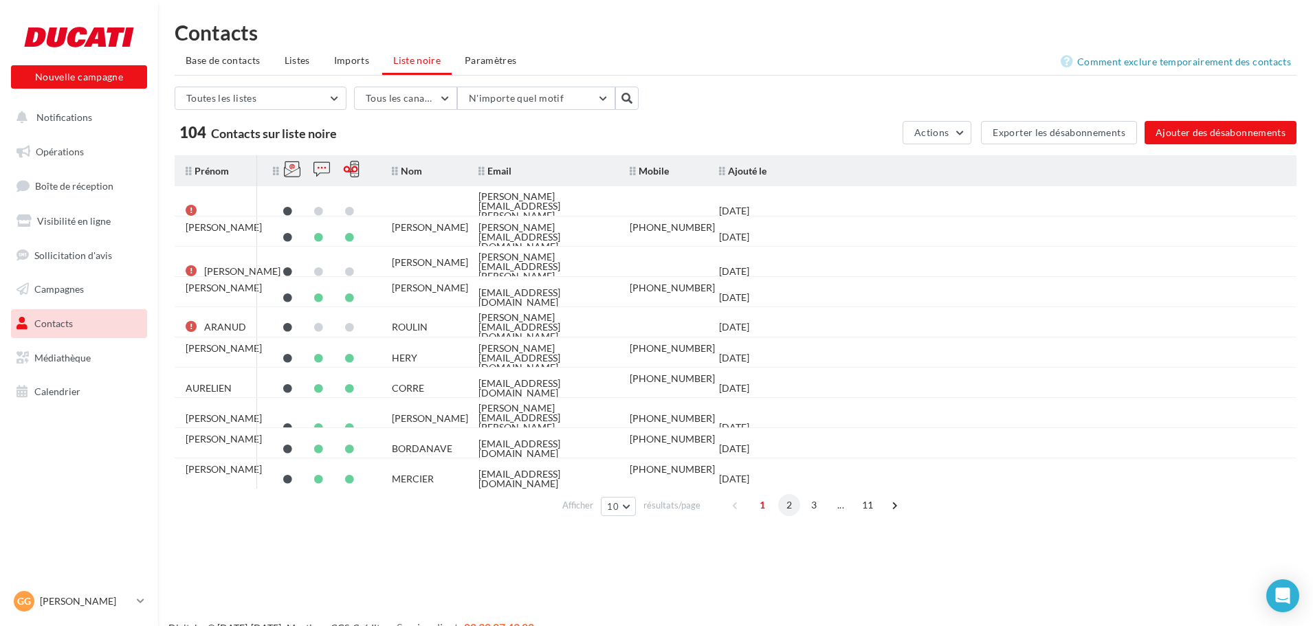
click at [789, 510] on span "2" at bounding box center [789, 505] width 22 height 22
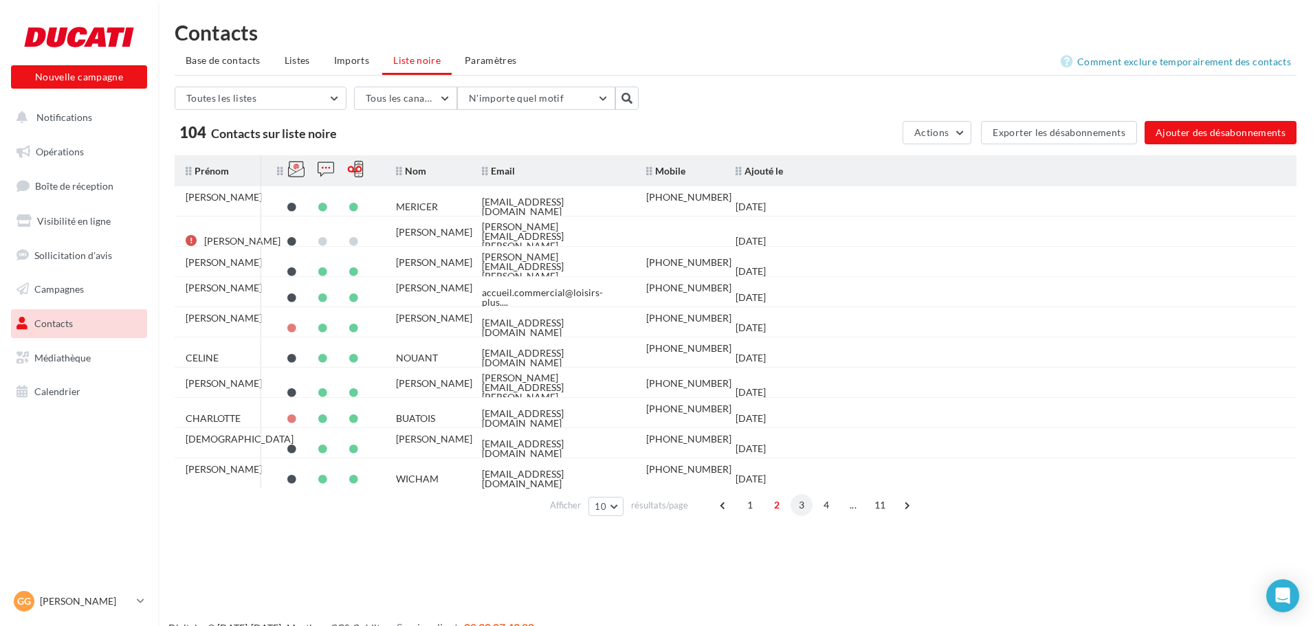
click at [802, 504] on span "3" at bounding box center [802, 505] width 22 height 22
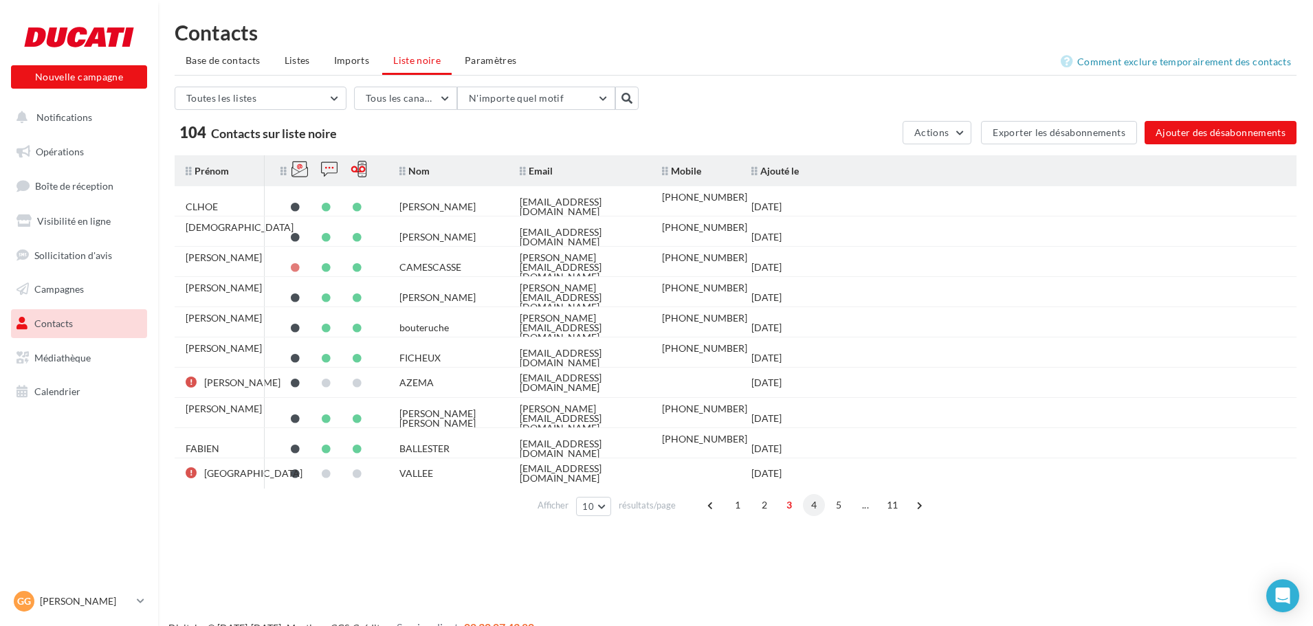
click at [806, 504] on span "4" at bounding box center [814, 505] width 22 height 22
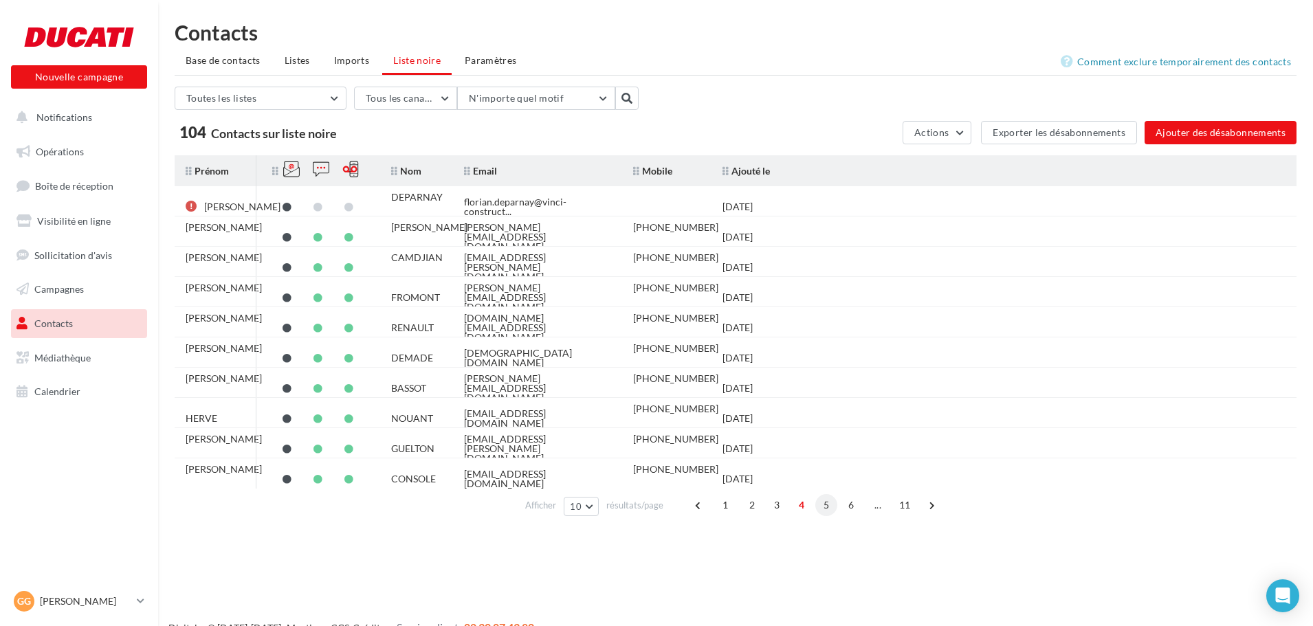
click at [826, 504] on span "5" at bounding box center [826, 505] width 22 height 22
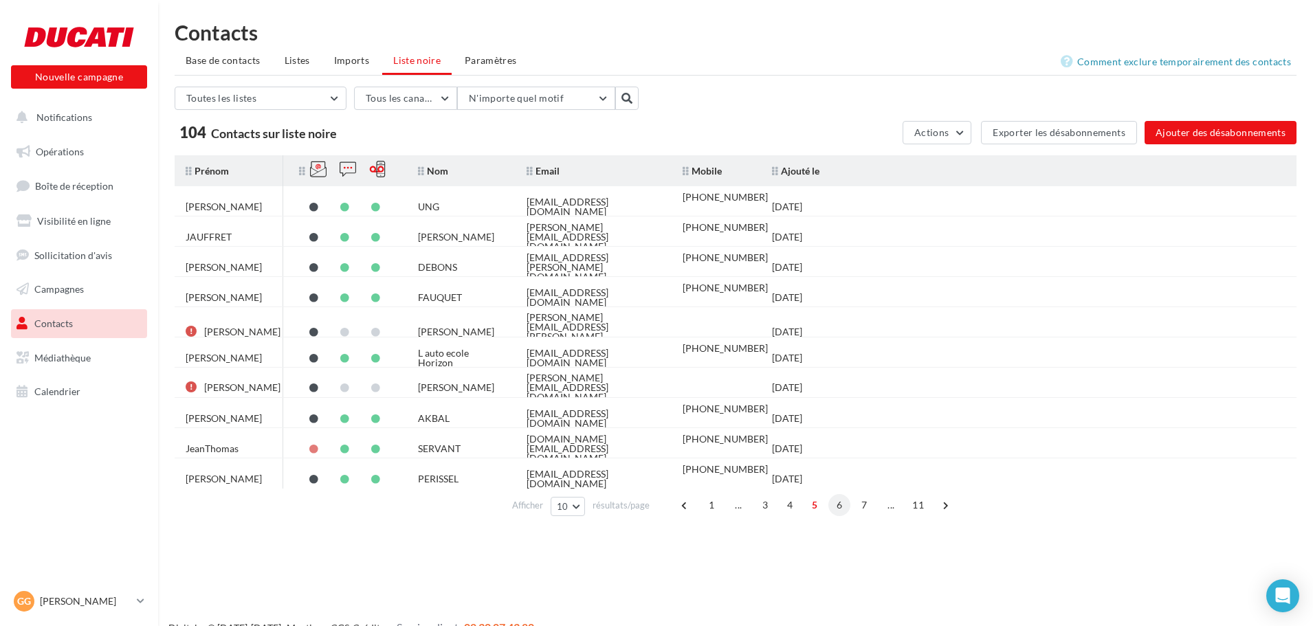
click at [840, 505] on span "6" at bounding box center [839, 505] width 22 height 22
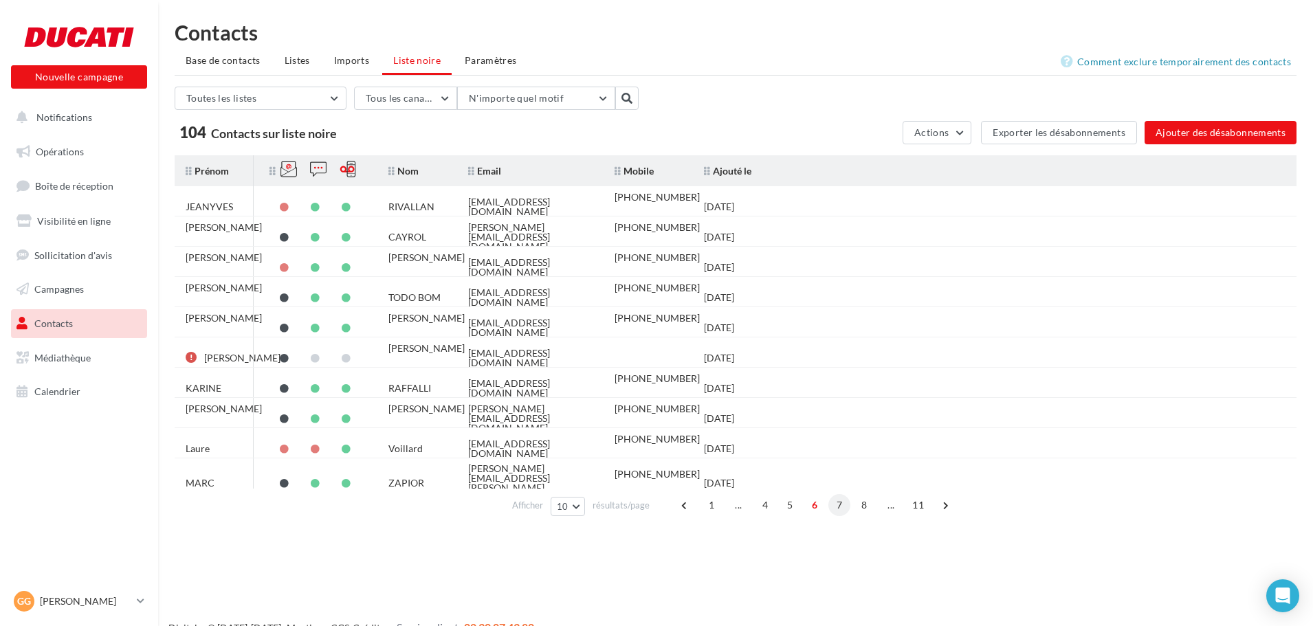
click at [842, 505] on span "7" at bounding box center [839, 505] width 22 height 22
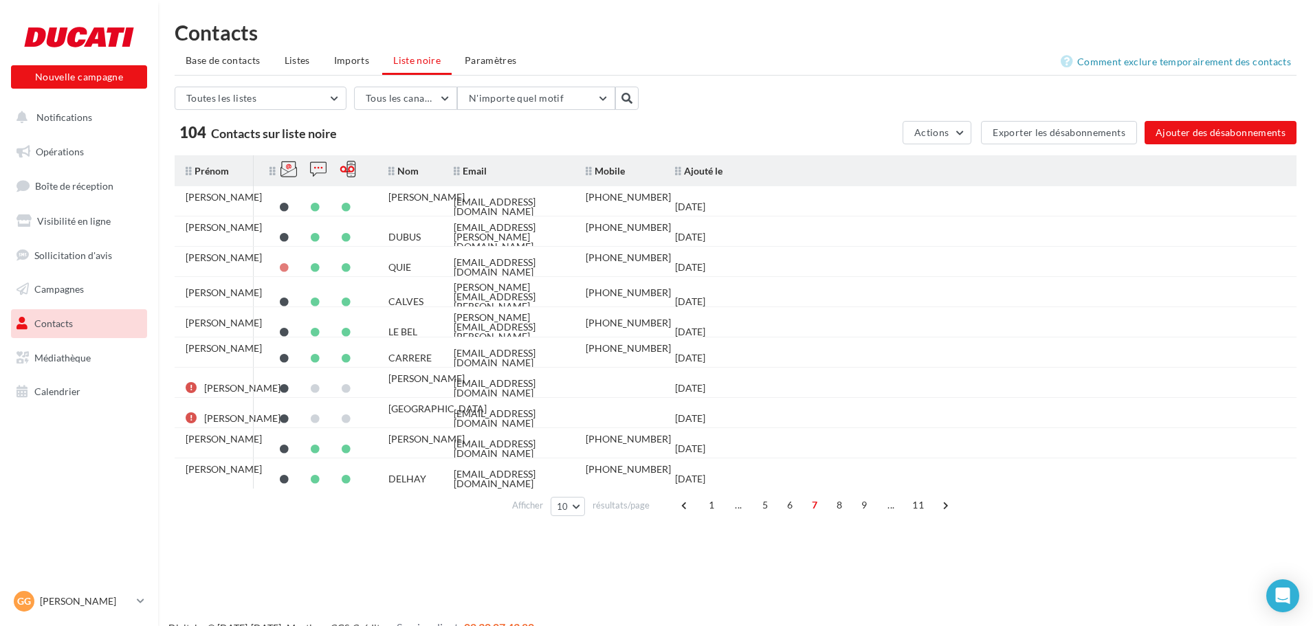
click at [842, 505] on span "8" at bounding box center [839, 505] width 22 height 22
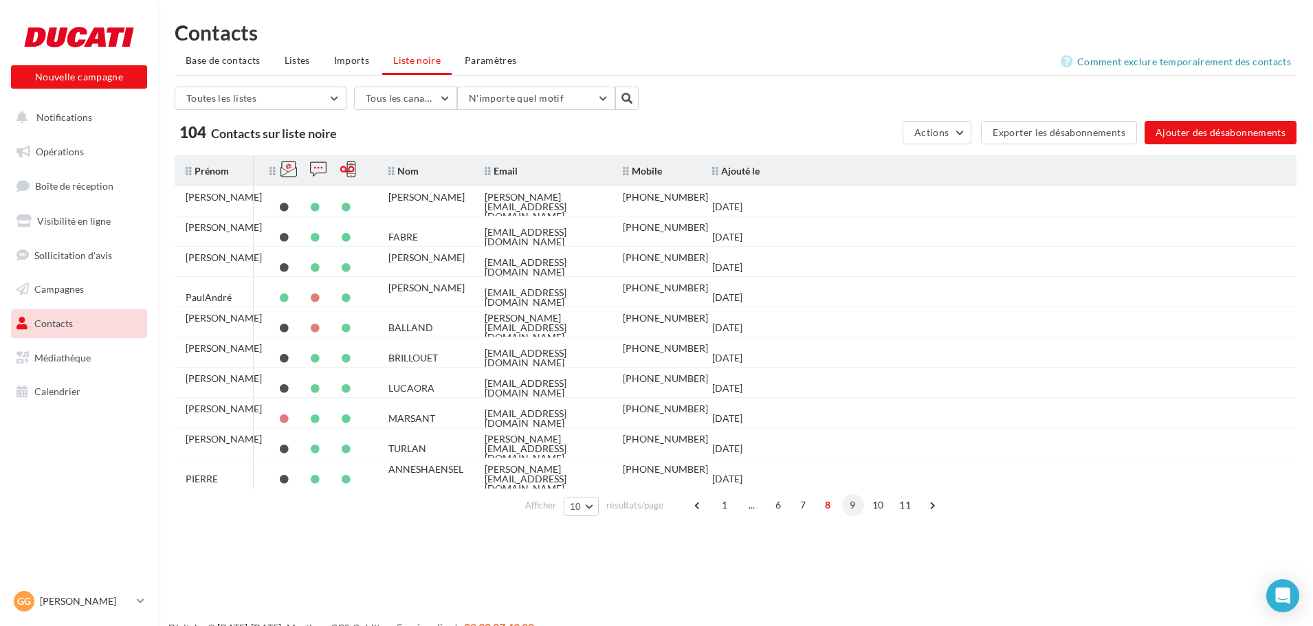
click at [844, 505] on span "9" at bounding box center [853, 505] width 22 height 22
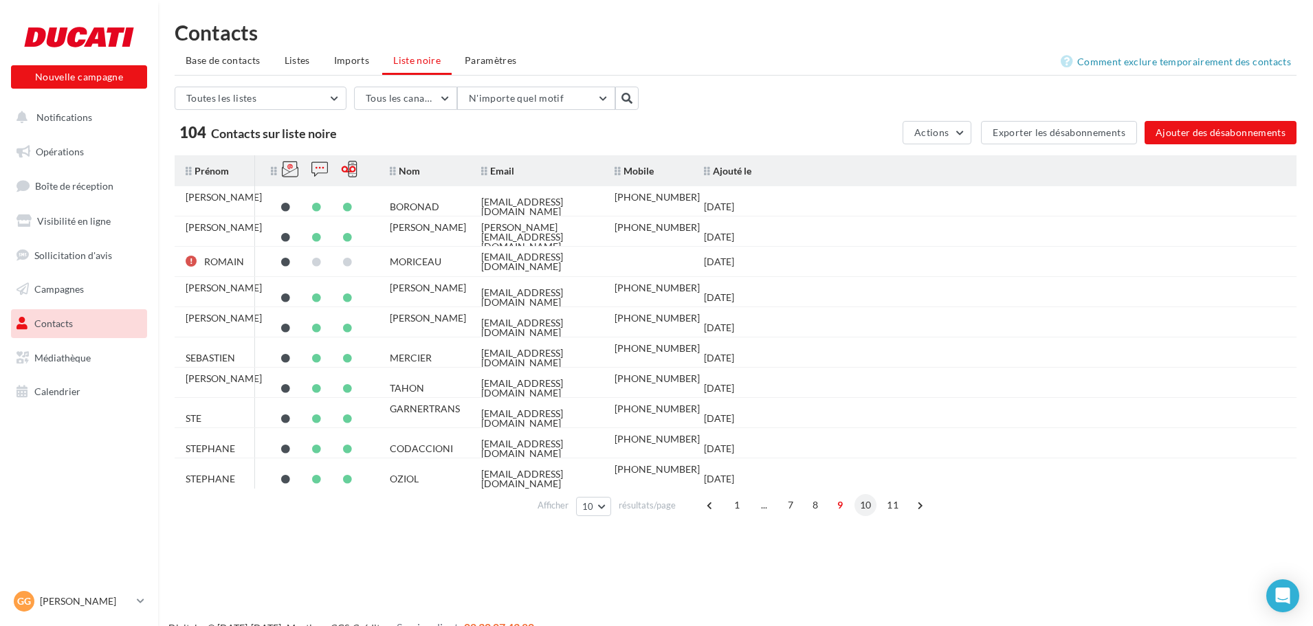
click at [862, 505] on span "10" at bounding box center [866, 505] width 23 height 22
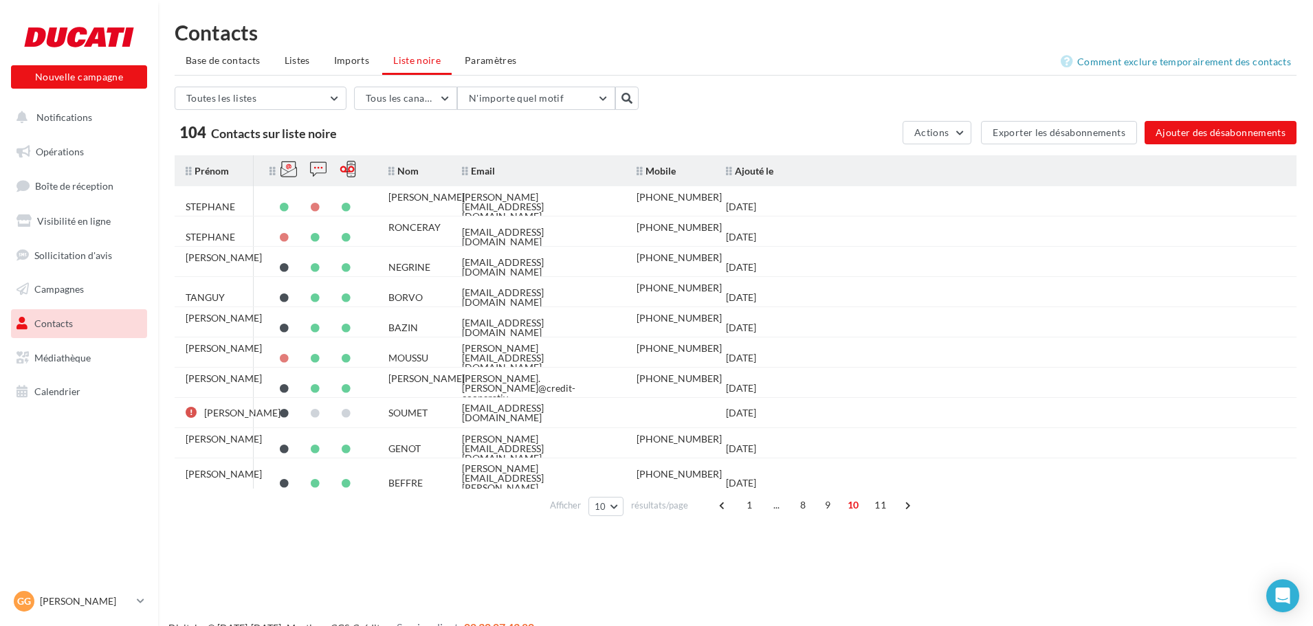
click at [862, 505] on span "10" at bounding box center [853, 505] width 23 height 22
click at [872, 505] on span "11" at bounding box center [880, 505] width 23 height 22
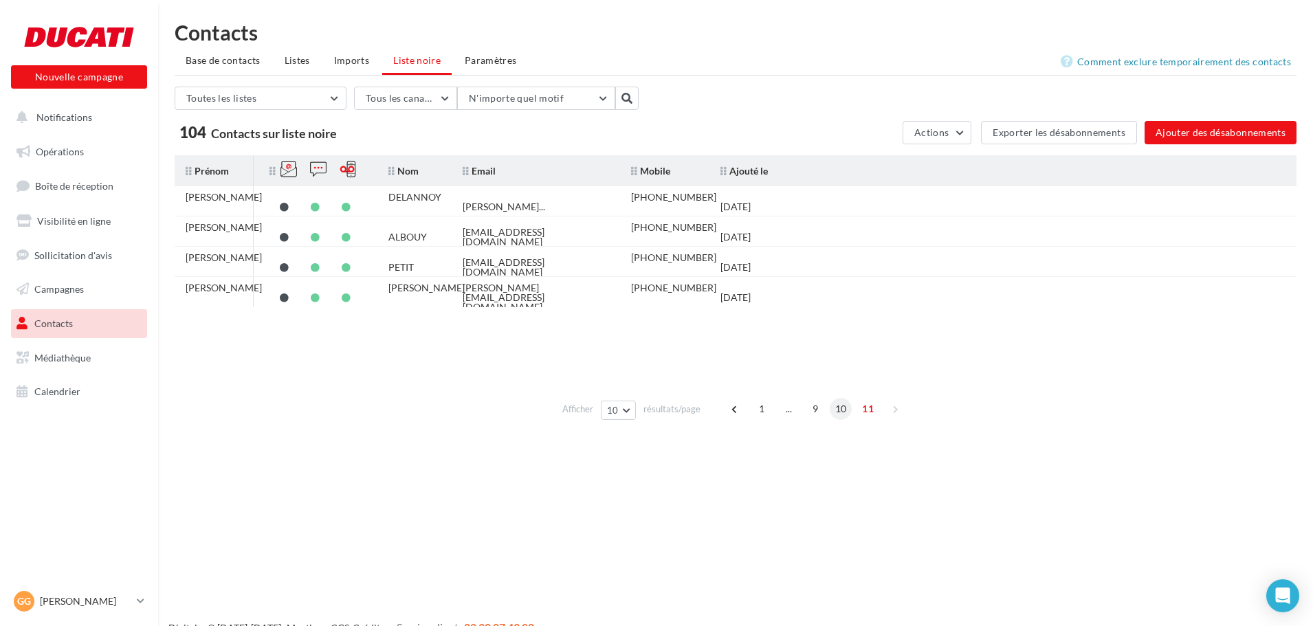
click at [845, 415] on span "10" at bounding box center [841, 409] width 23 height 22
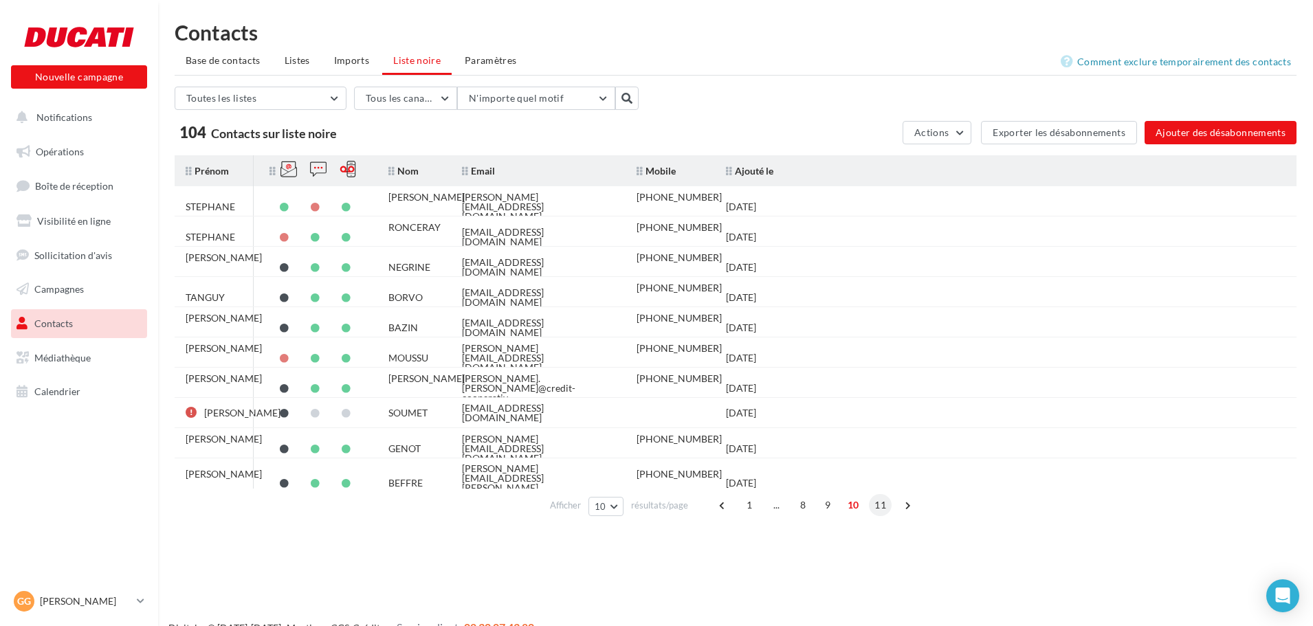
click at [875, 509] on span "11" at bounding box center [880, 505] width 23 height 22
